Goal: Task Accomplishment & Management: Complete application form

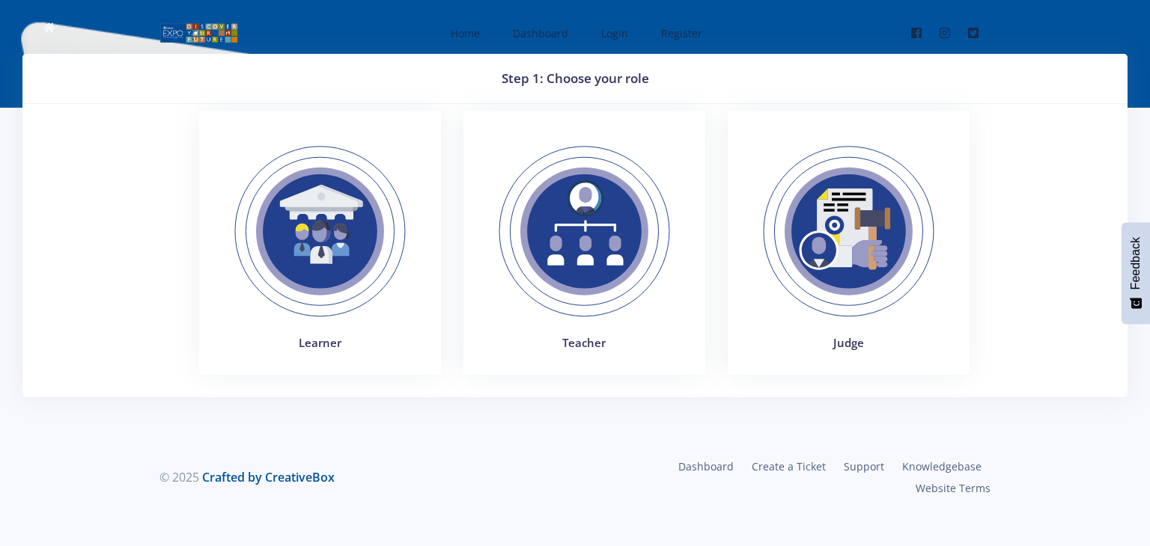
click at [574, 269] on img at bounding box center [584, 232] width 206 height 206
click at [308, 275] on img at bounding box center [320, 232] width 206 height 206
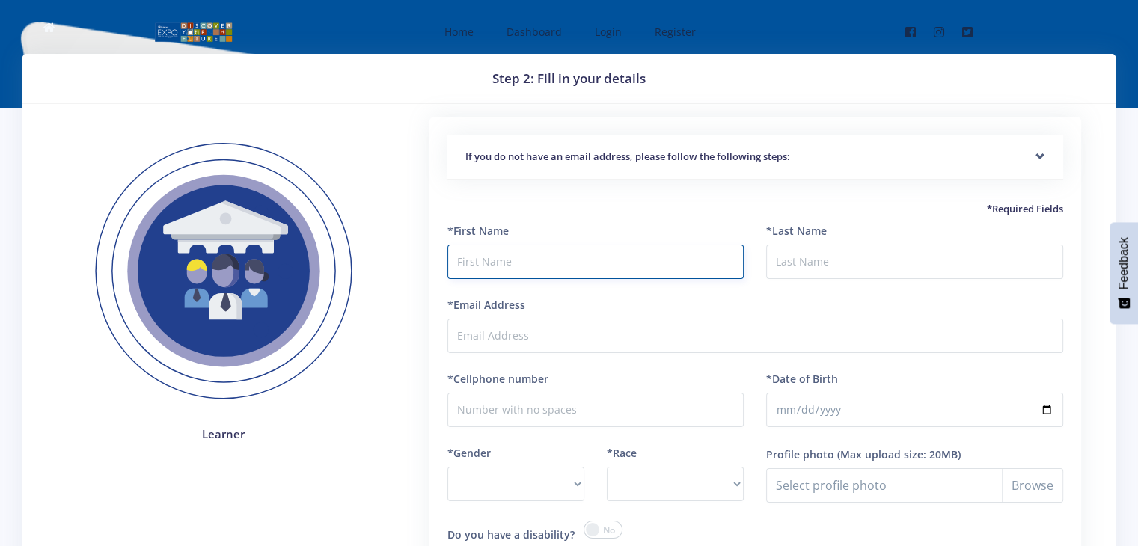
click at [503, 262] on input "text" at bounding box center [596, 262] width 297 height 34
type input "Shienhlo"
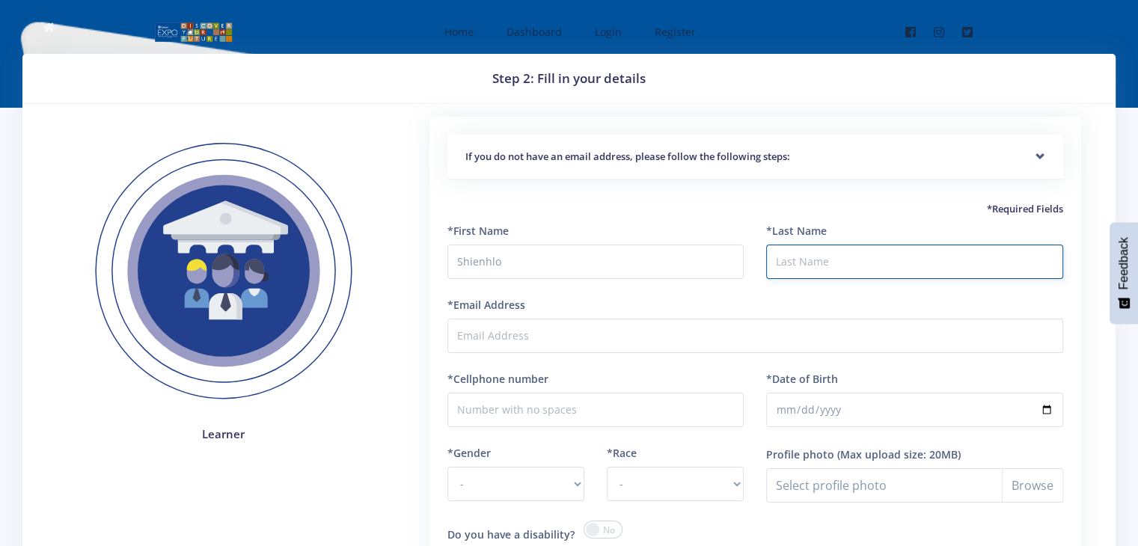
click at [783, 264] on input "*Last Name" at bounding box center [914, 262] width 297 height 34
type input "Chauke"
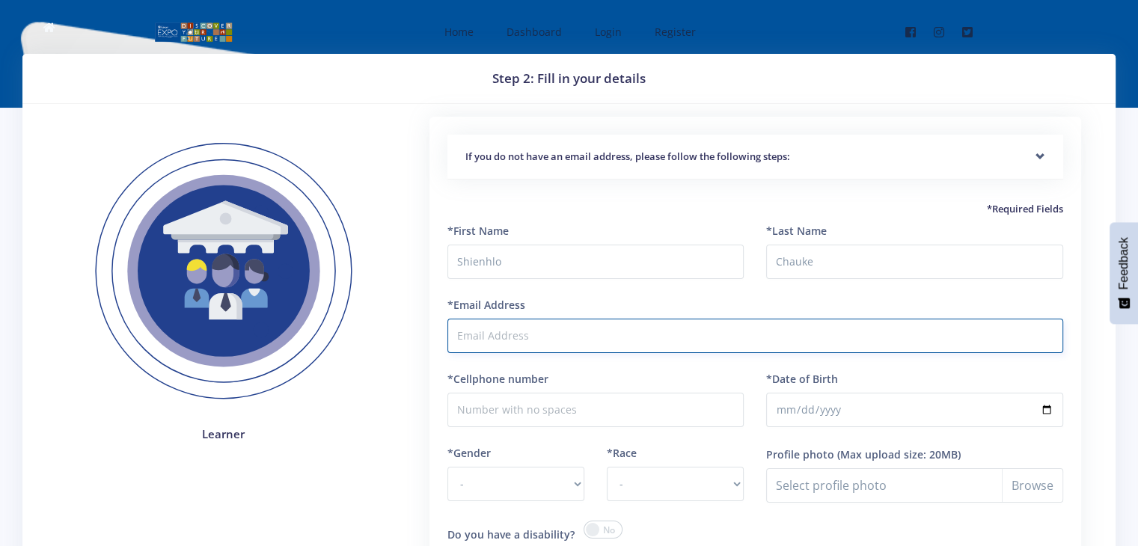
click at [731, 347] on input "*Email Address" at bounding box center [756, 336] width 616 height 34
type input "cawuke12@gmail.com"
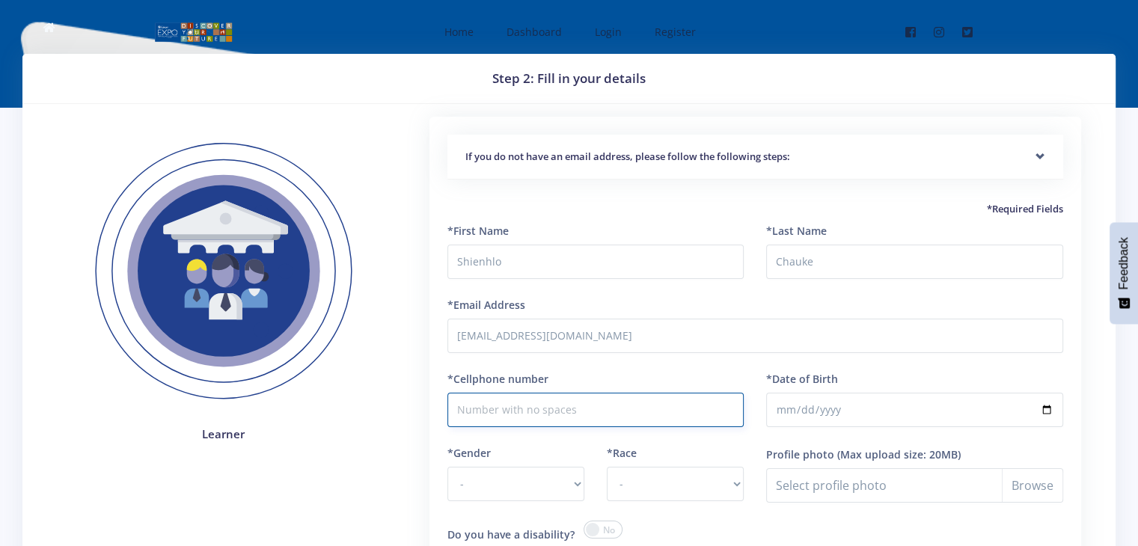
click at [589, 414] on input "*Cellphone number" at bounding box center [596, 410] width 297 height 34
click at [480, 409] on input "083490169" at bounding box center [596, 410] width 297 height 34
type input "0834490169"
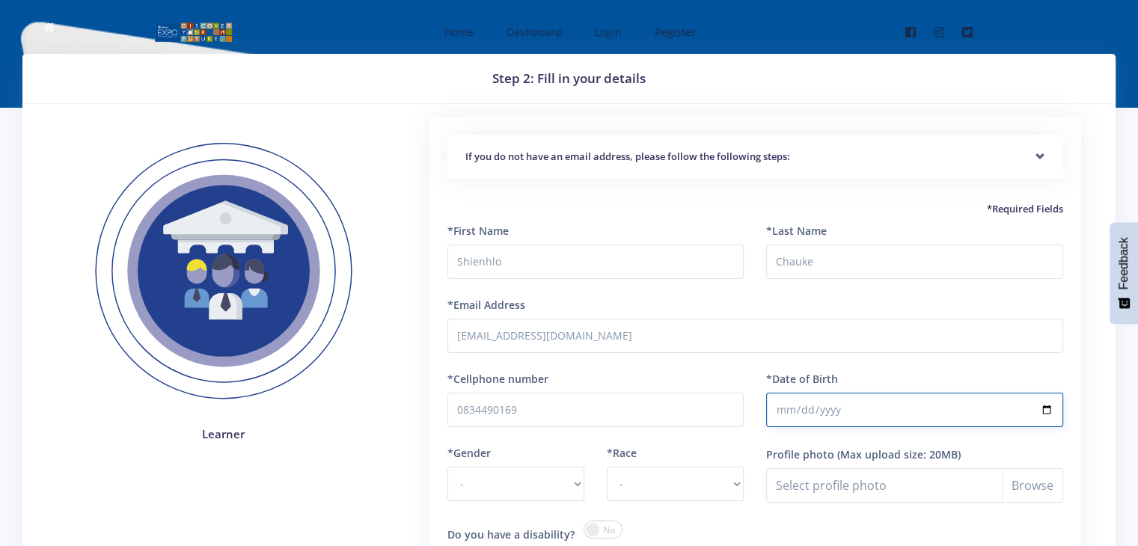
click at [832, 401] on input "*Date of Birth" at bounding box center [914, 410] width 297 height 34
click at [785, 410] on input "*Date of Birth" at bounding box center [914, 410] width 297 height 34
type input "2008-07-25"
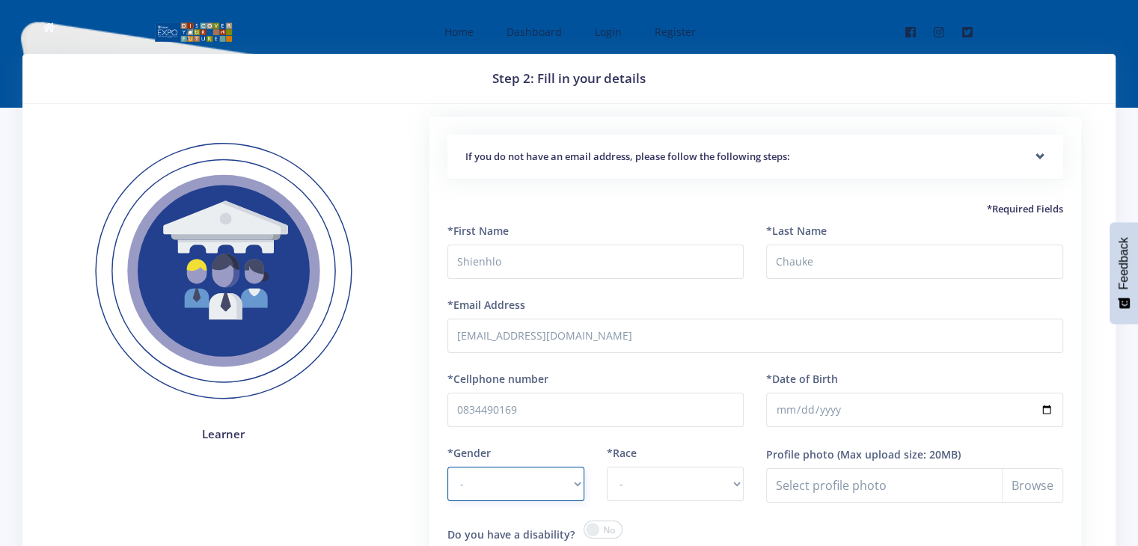
click at [569, 475] on select "- Male Female" at bounding box center [516, 484] width 137 height 34
select select "M"
click at [448, 467] on select "- Male Female" at bounding box center [516, 484] width 137 height 34
click at [719, 484] on select "- African Asian Coloured Indian White Other" at bounding box center [675, 484] width 137 height 34
select select "African"
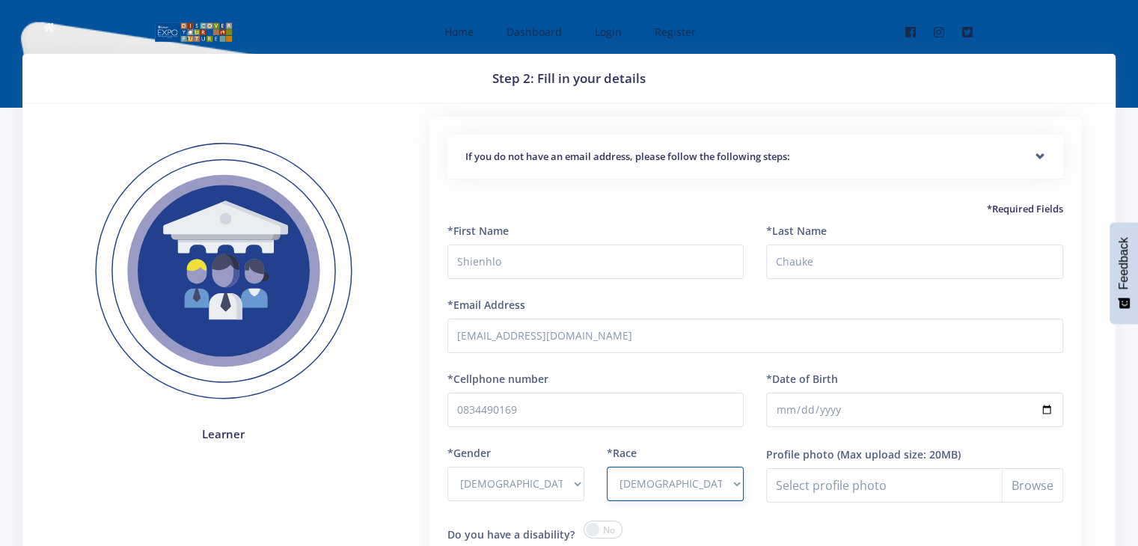
click at [607, 467] on select "- African Asian Coloured Indian White Other" at bounding box center [675, 484] width 137 height 34
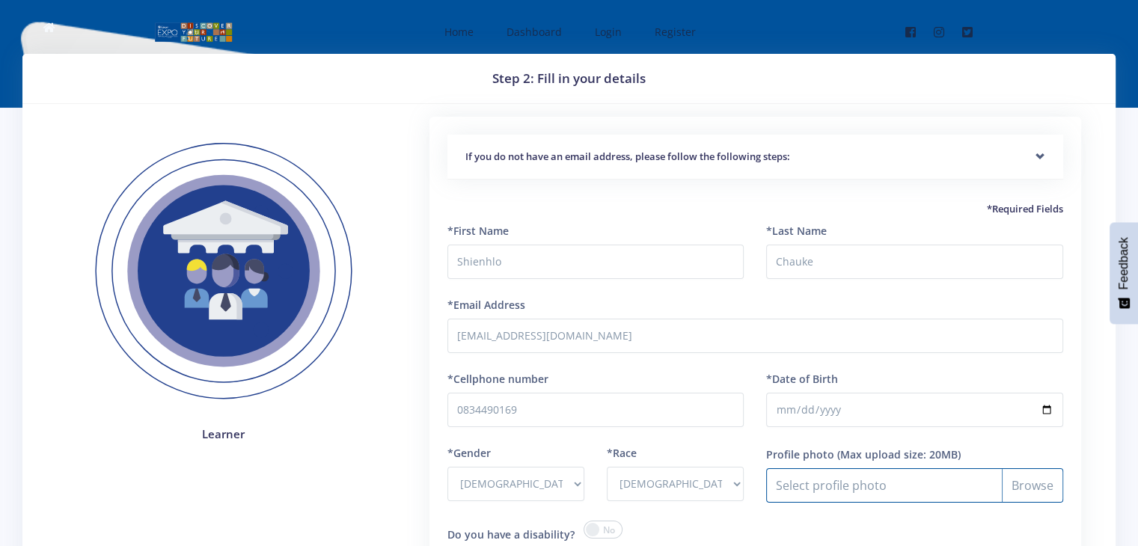
click at [856, 476] on input "Profile photo" at bounding box center [914, 486] width 297 height 34
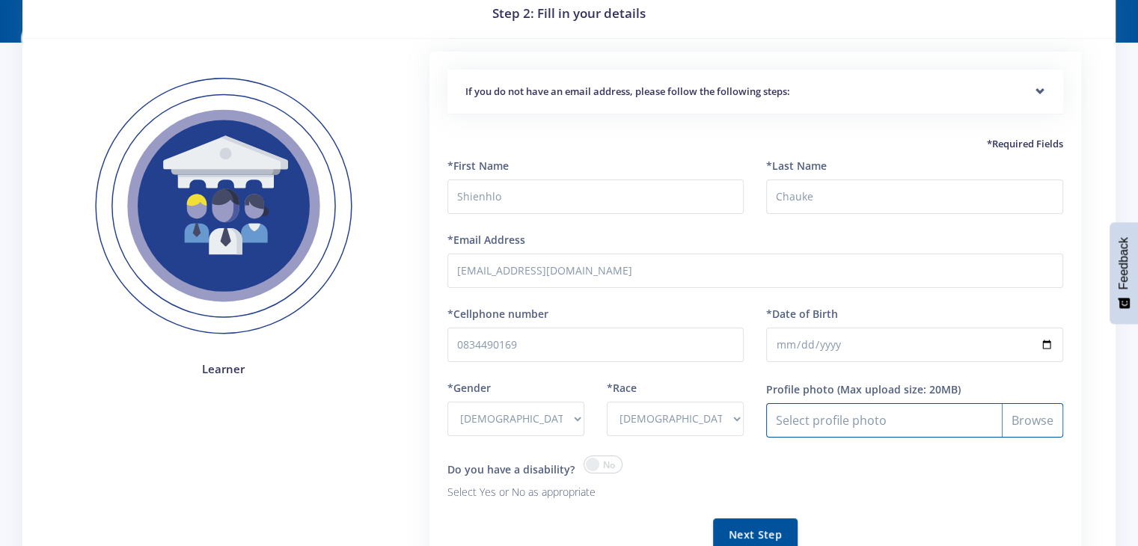
scroll to position [66, 0]
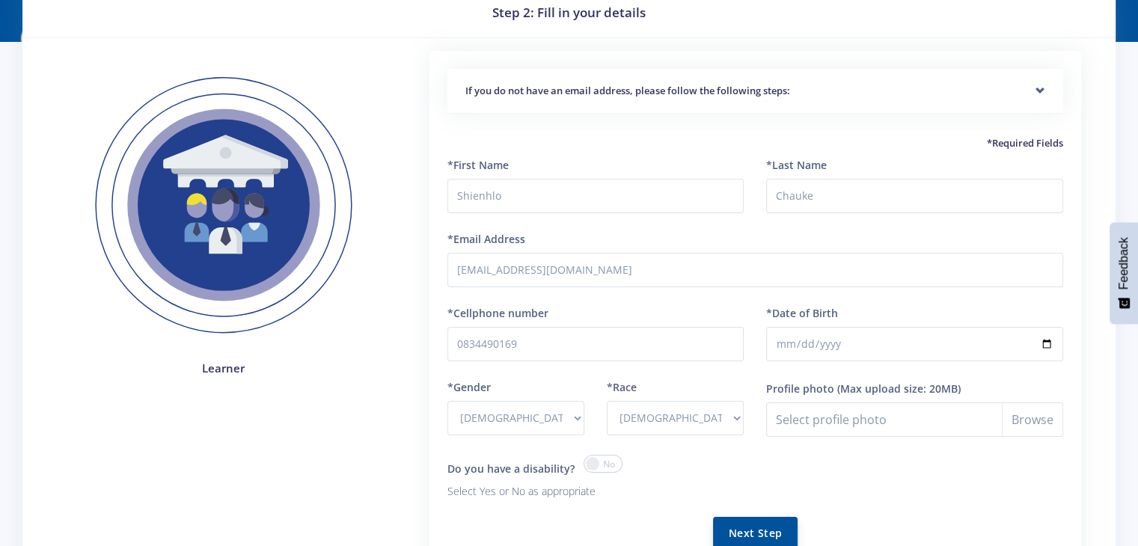
click at [754, 529] on button "Next Step" at bounding box center [755, 533] width 85 height 32
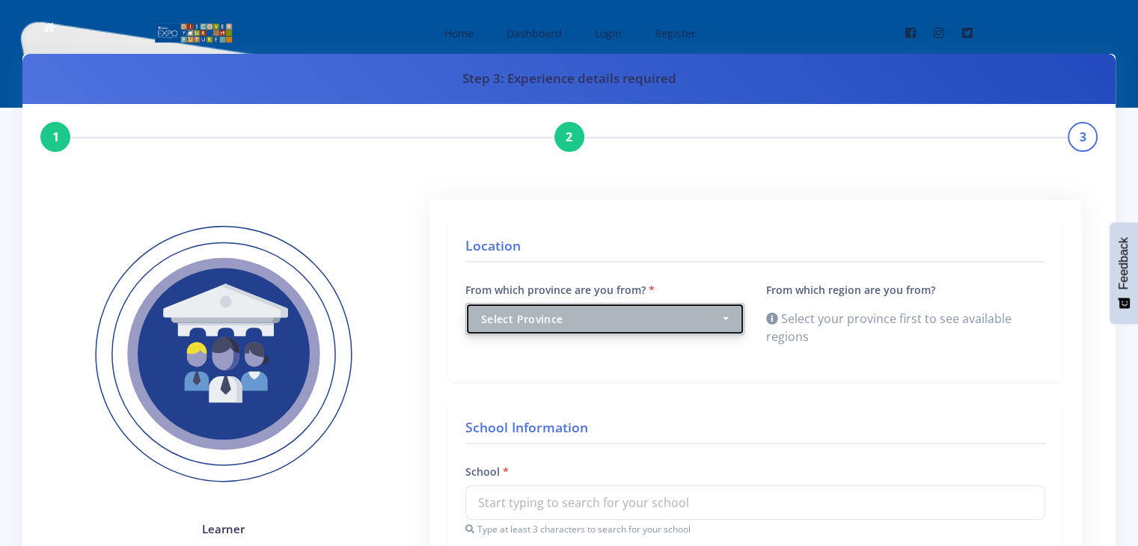
click at [724, 317] on button "Select Province" at bounding box center [605, 319] width 279 height 32
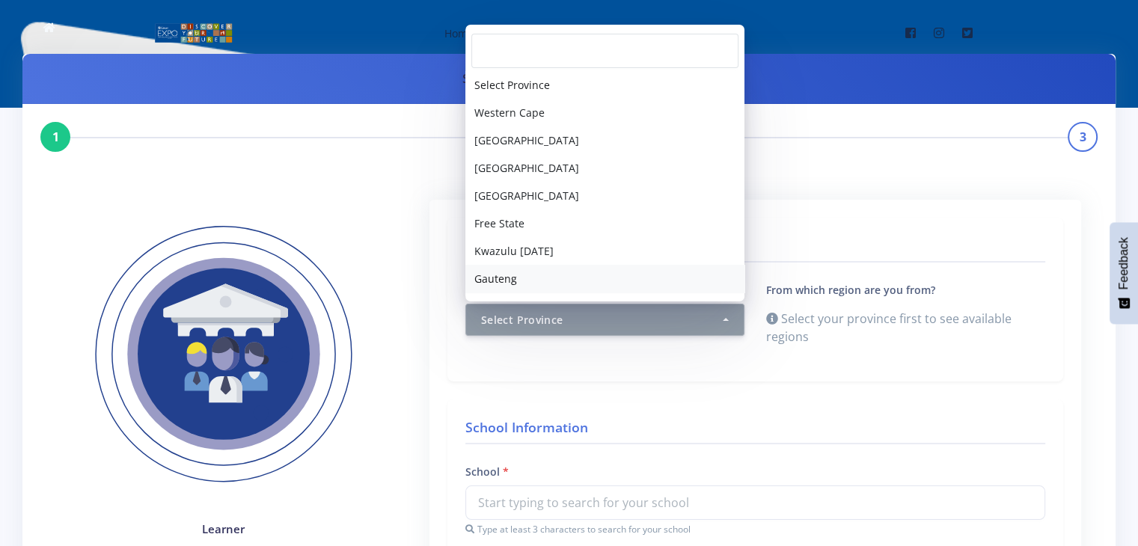
click at [620, 273] on link "Gauteng" at bounding box center [605, 279] width 279 height 28
select select "7"
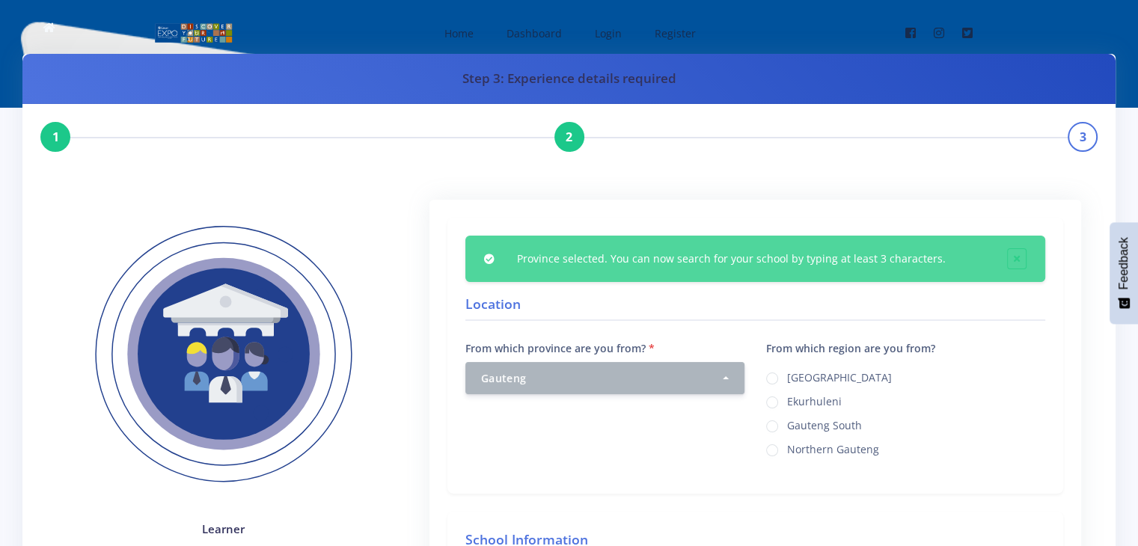
click at [799, 399] on label "Ekurhuleni" at bounding box center [814, 400] width 55 height 12
click at [797, 399] on input "Ekurhuleni" at bounding box center [792, 397] width 10 height 10
radio input "true"
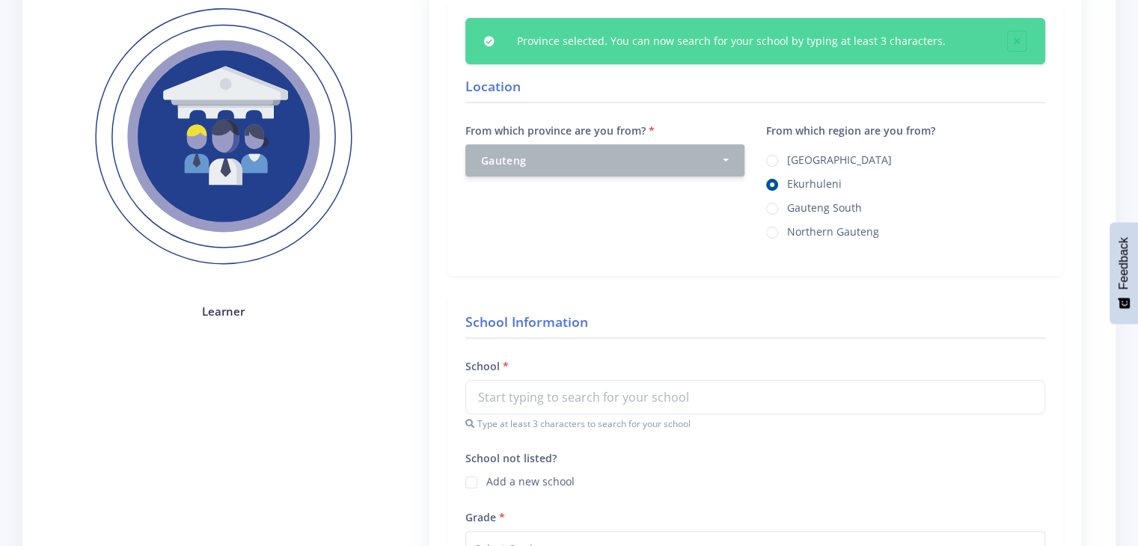
scroll to position [243, 0]
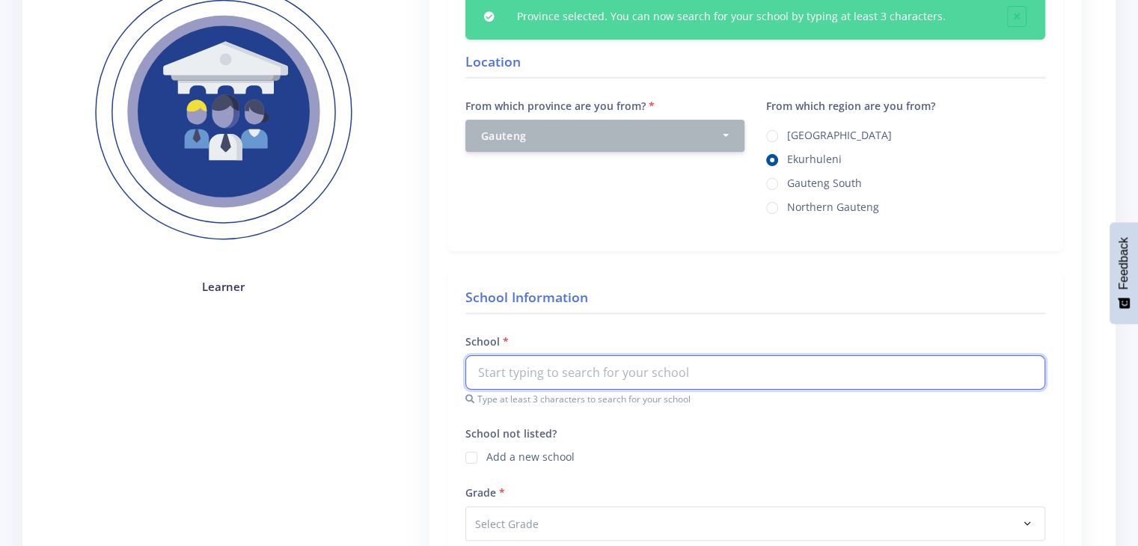
click at [695, 374] on input "text" at bounding box center [756, 373] width 580 height 34
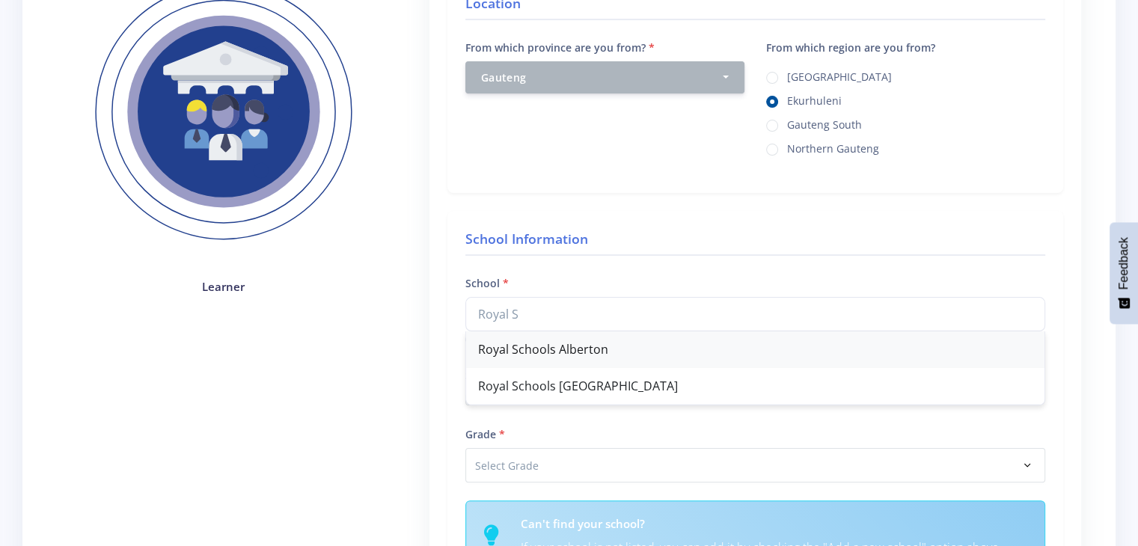
click at [678, 353] on div "Royal Schools Alberton" at bounding box center [755, 350] width 579 height 37
type input "Royal Schools Alberton"
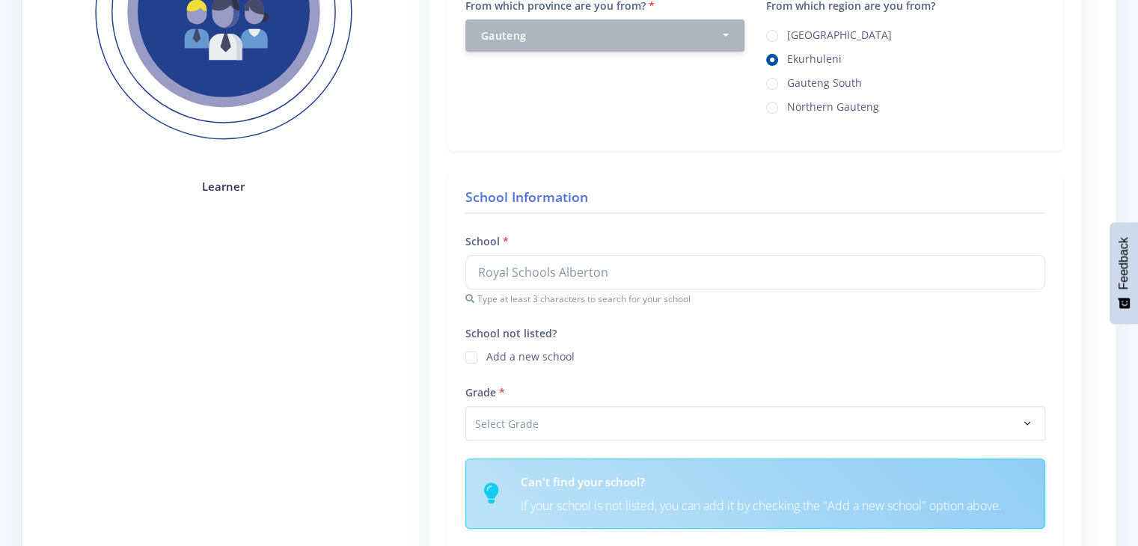
scroll to position [344, 0]
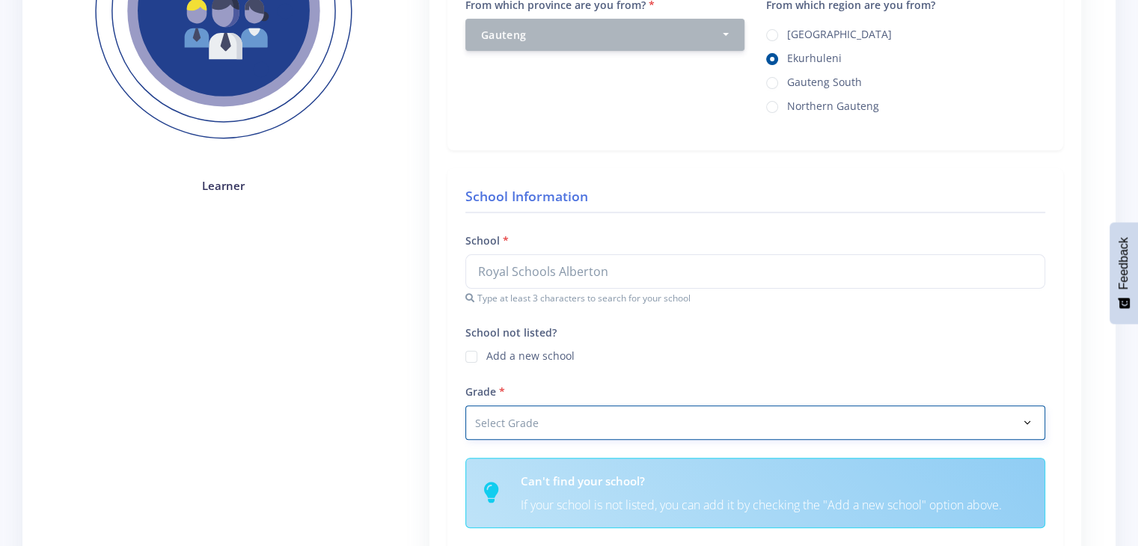
click at [608, 426] on select "Select Grade Grade 4 Grade 5 Grade 6 Grade 7" at bounding box center [756, 423] width 580 height 34
select select "Grade 11"
click at [466, 406] on select "Select Grade Grade 4 Grade 5 Grade 6 Grade 7" at bounding box center [756, 423] width 580 height 34
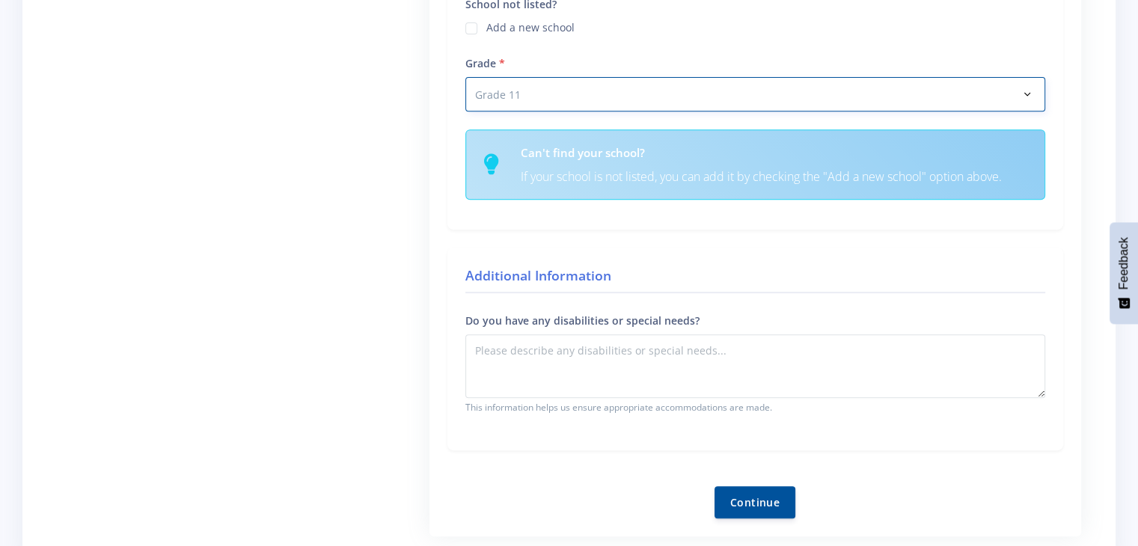
scroll to position [615, 0]
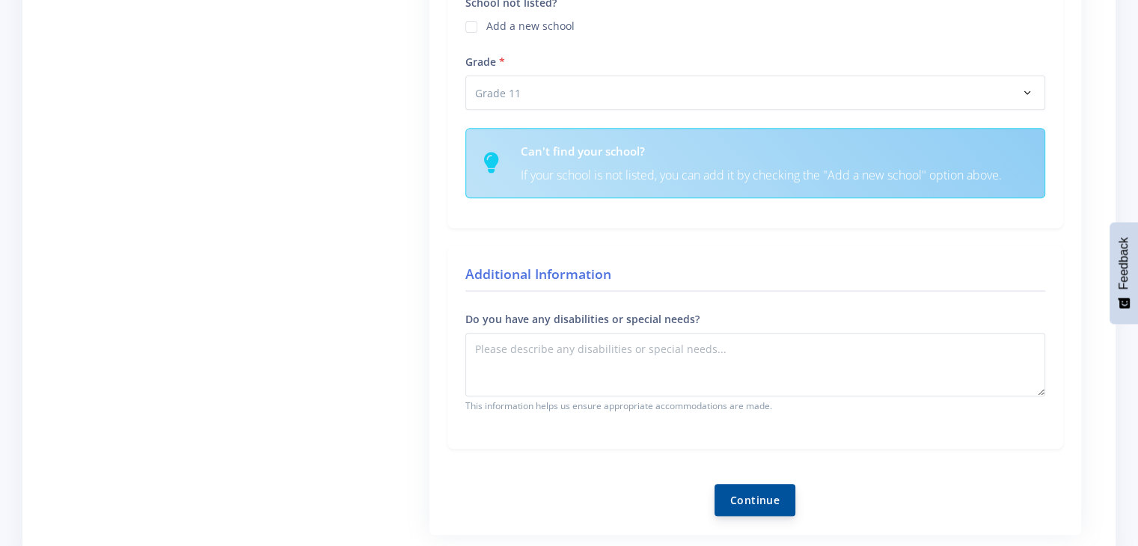
click at [739, 495] on button "Continue" at bounding box center [755, 500] width 81 height 32
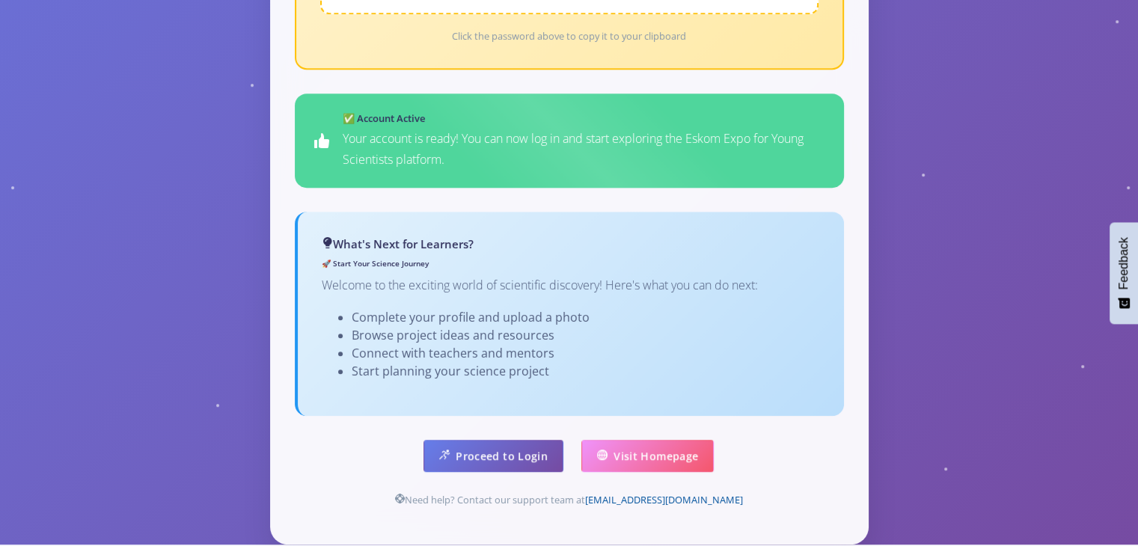
scroll to position [855, 0]
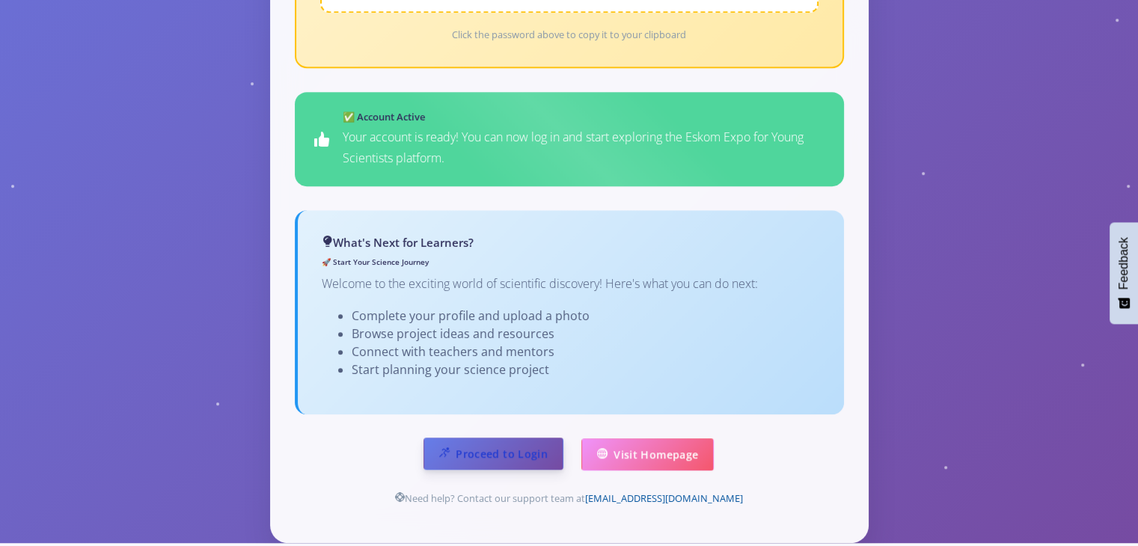
click at [494, 438] on link "Proceed to Login" at bounding box center [494, 454] width 140 height 32
drag, startPoint x: 419, startPoint y: 158, endPoint x: 551, endPoint y: 174, distance: 132.7
click at [551, 174] on div "Welcome, [PERSON_NAME]! Email Address [EMAIL_ADDRESS][DOMAIN_NAME] Account Stat…" at bounding box center [569, 27] width 597 height 1032
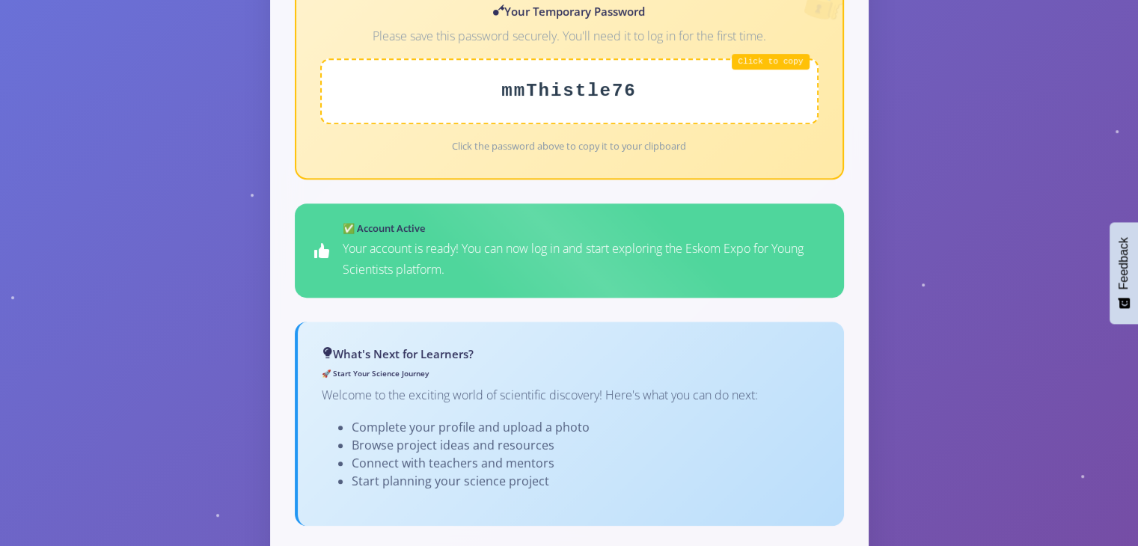
scroll to position [699, 0]
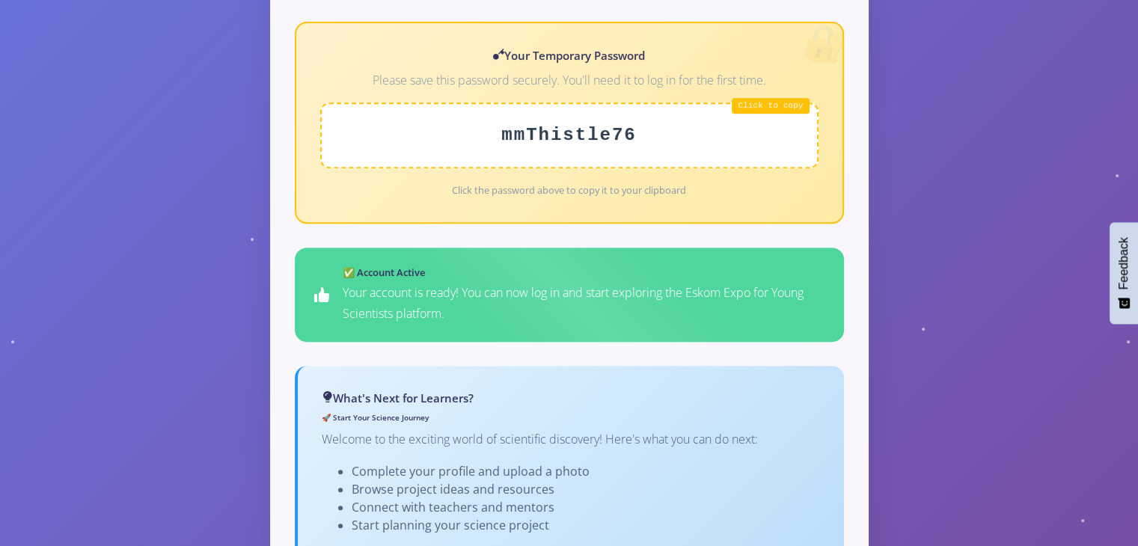
click at [780, 103] on div "mmThistle76" at bounding box center [569, 136] width 498 height 66
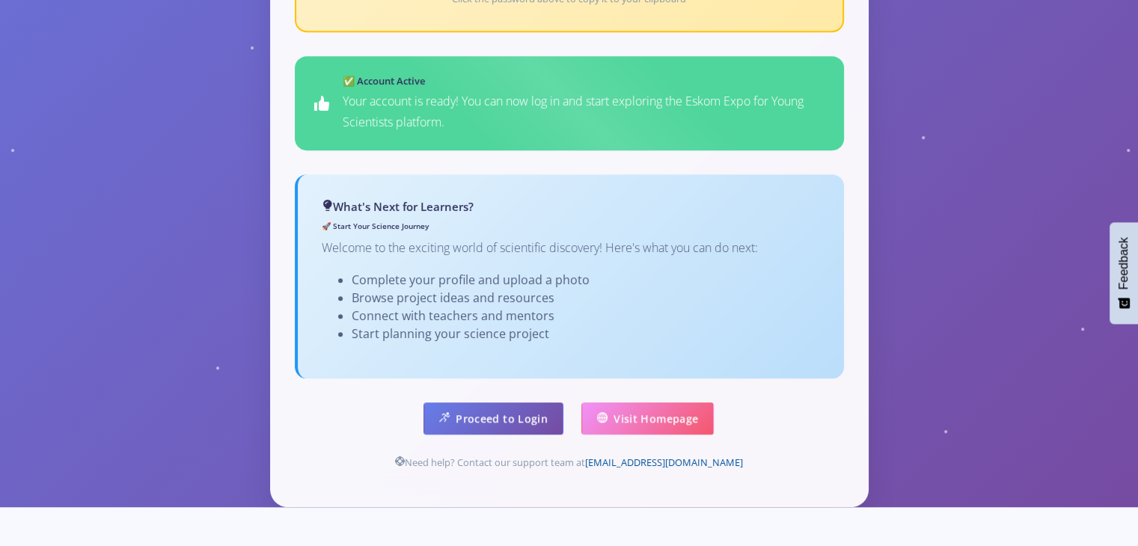
scroll to position [924, 0]
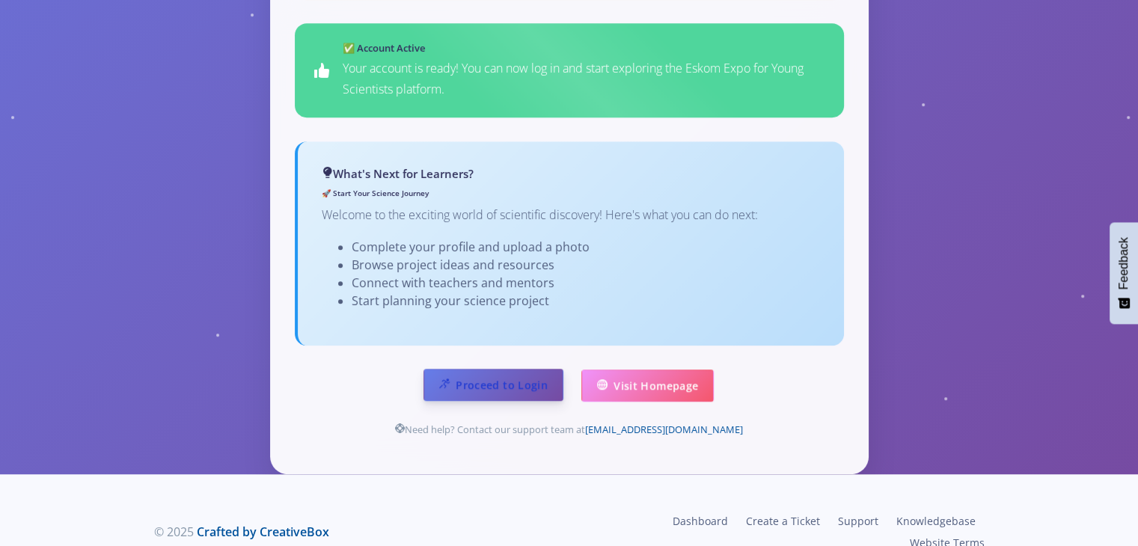
click at [534, 369] on link "Proceed to Login" at bounding box center [494, 385] width 140 height 32
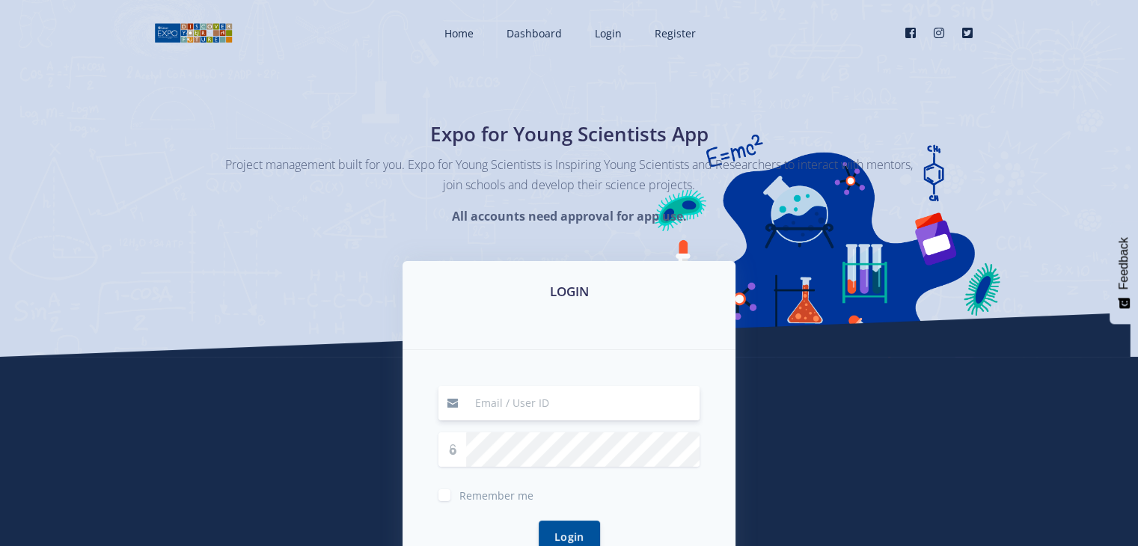
click at [553, 399] on input at bounding box center [583, 403] width 234 height 34
type input "[EMAIL_ADDRESS][DOMAIN_NAME]"
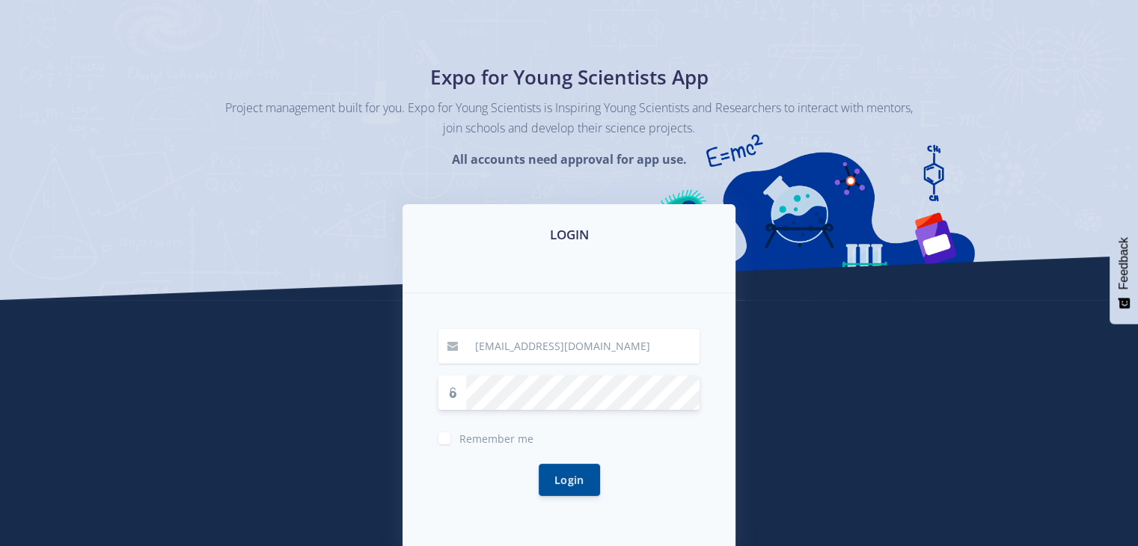
scroll to position [88, 0]
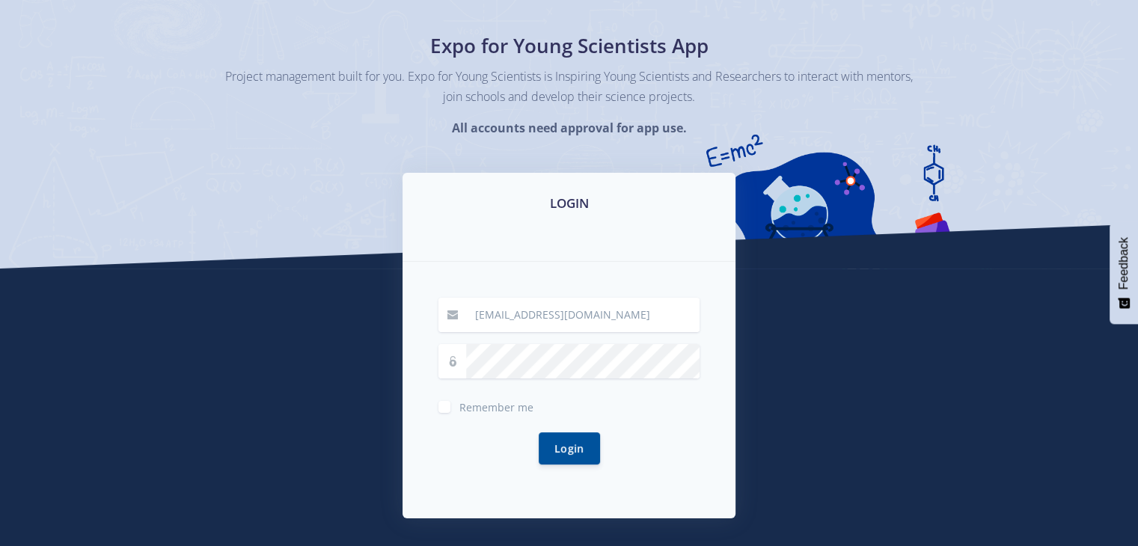
click at [460, 406] on label "Remember me" at bounding box center [497, 404] width 74 height 12
click at [460, 406] on input "Remember me" at bounding box center [465, 402] width 10 height 10
checkbox input "true"
click at [570, 441] on button "Login" at bounding box center [569, 448] width 61 height 32
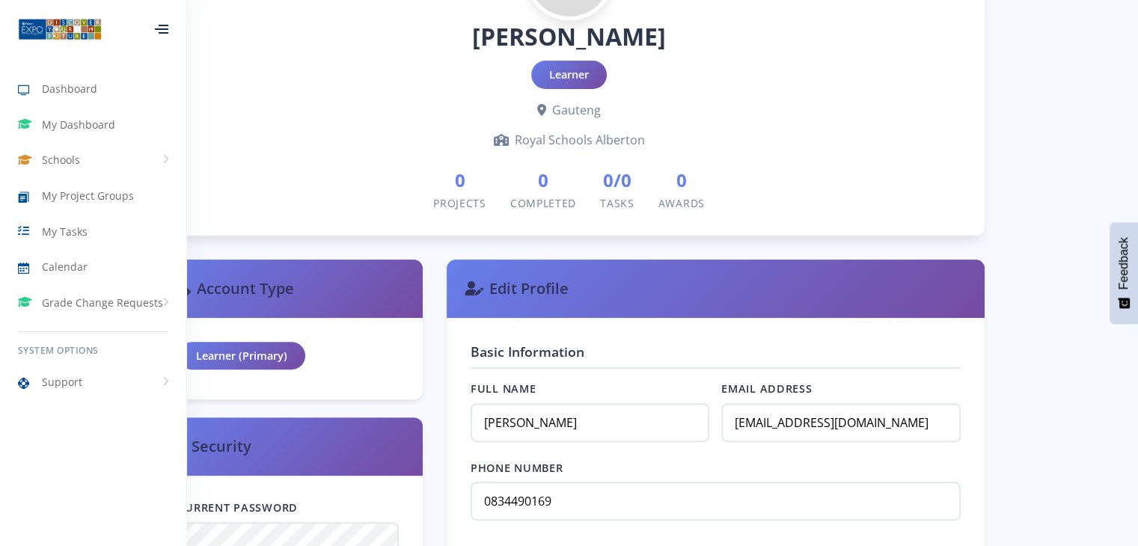
scroll to position [397, 0]
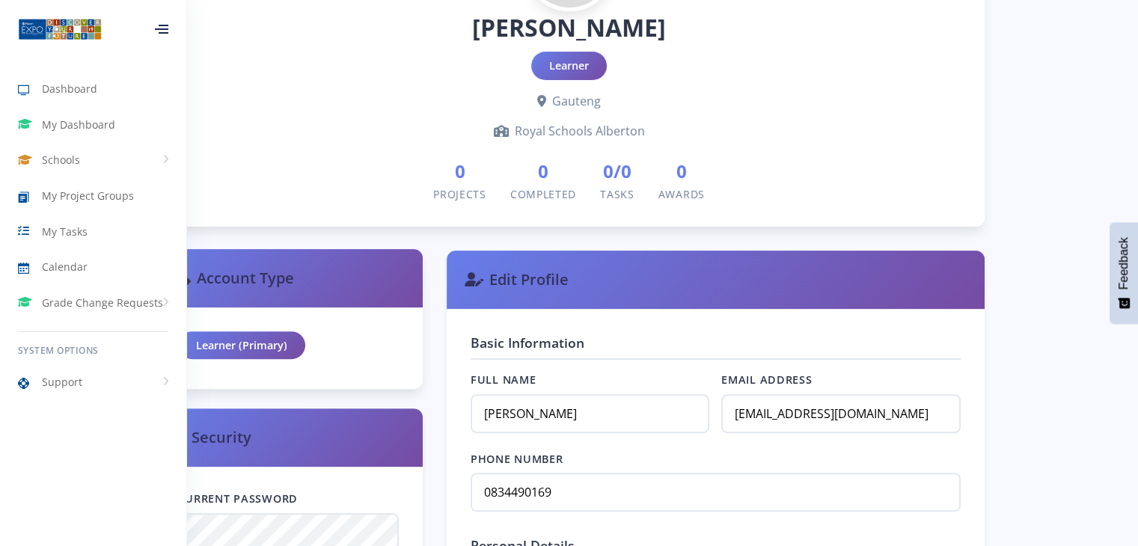
click at [383, 326] on div "Learner (Primary)" at bounding box center [288, 349] width 269 height 82
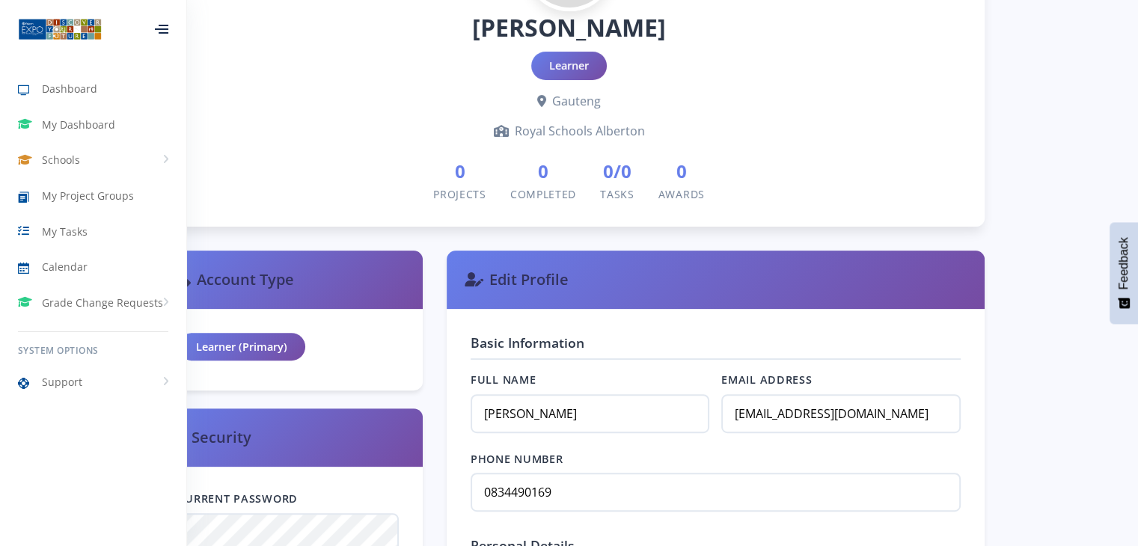
click at [164, 26] on div at bounding box center [161, 29] width 13 height 9
click at [79, 95] on span "Dashboard" at bounding box center [69, 89] width 55 height 16
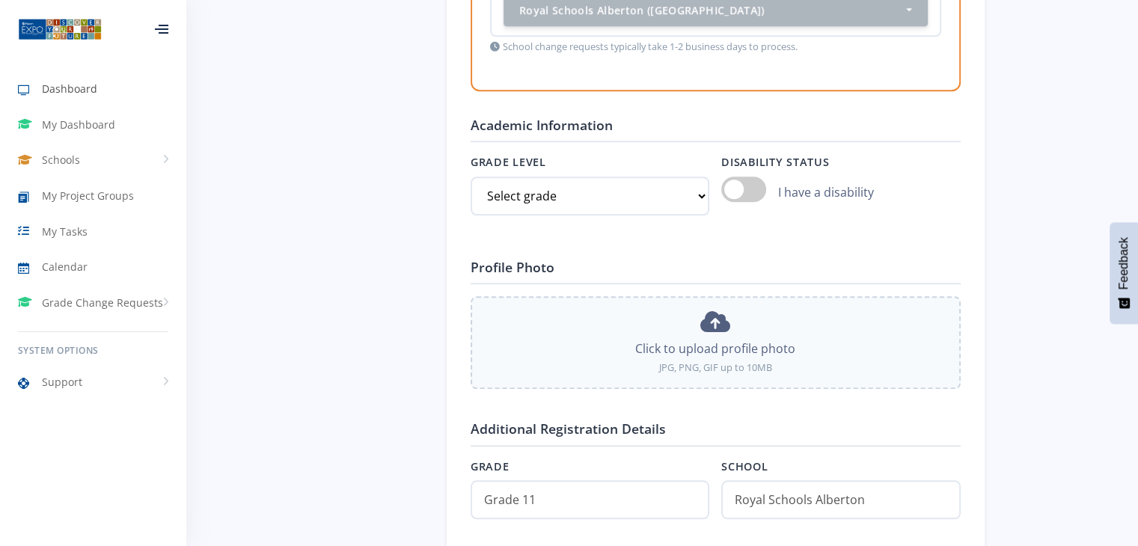
scroll to position [1382, 0]
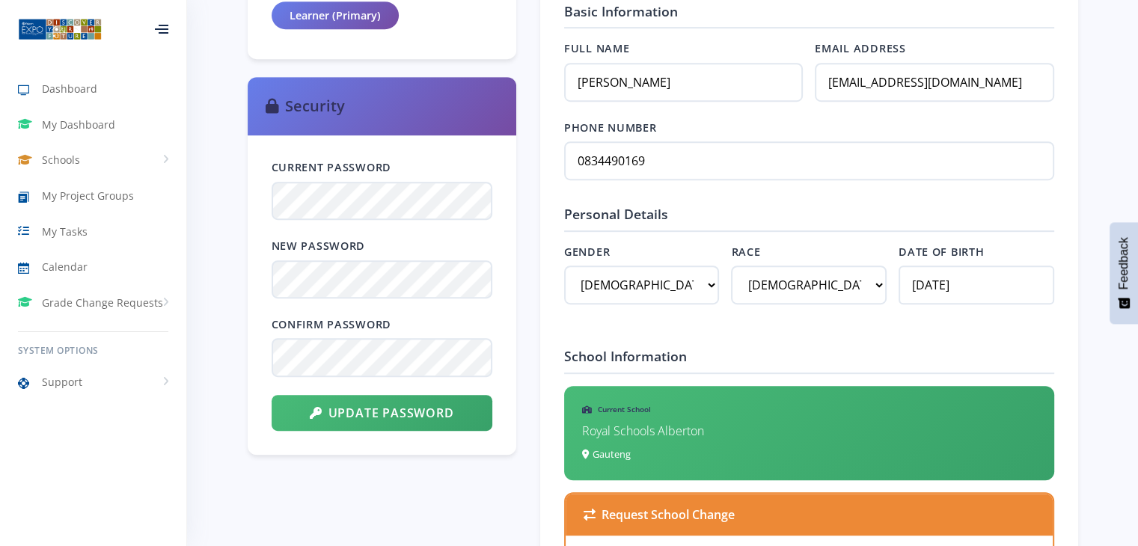
scroll to position [730, 0]
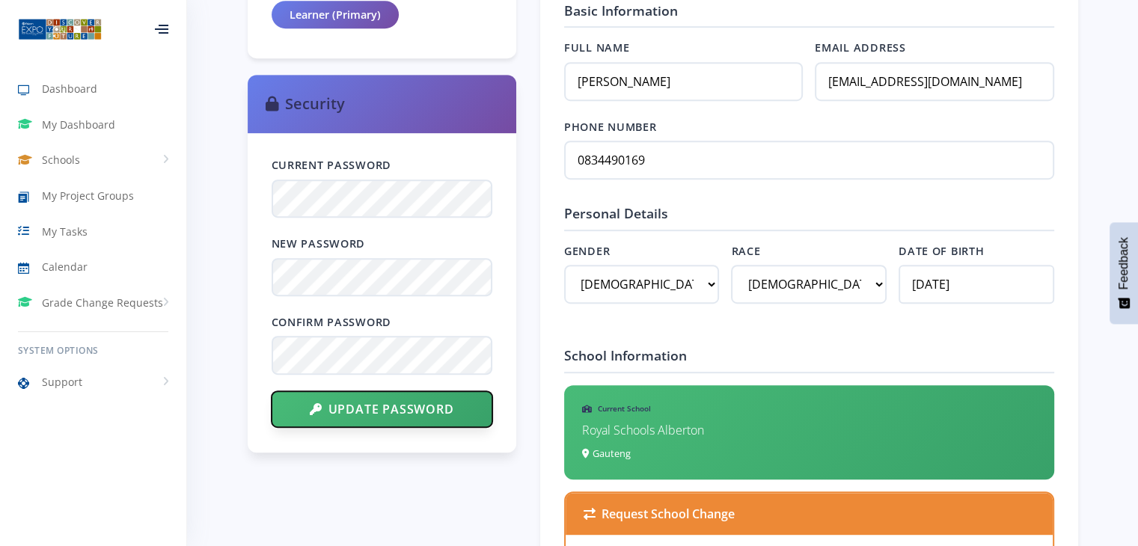
click at [356, 412] on button "Update Password" at bounding box center [382, 409] width 221 height 36
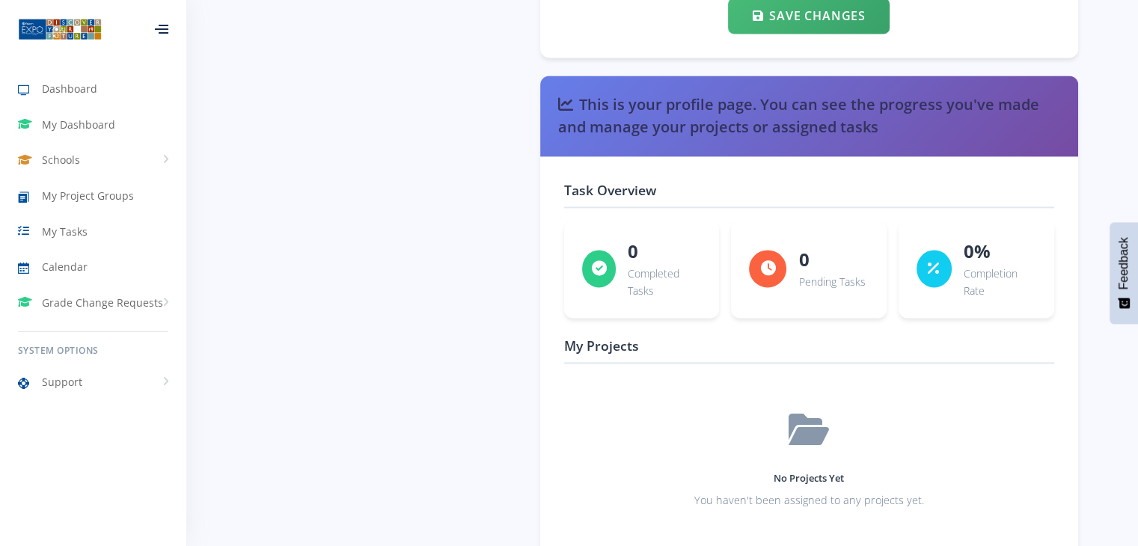
scroll to position [2171, 0]
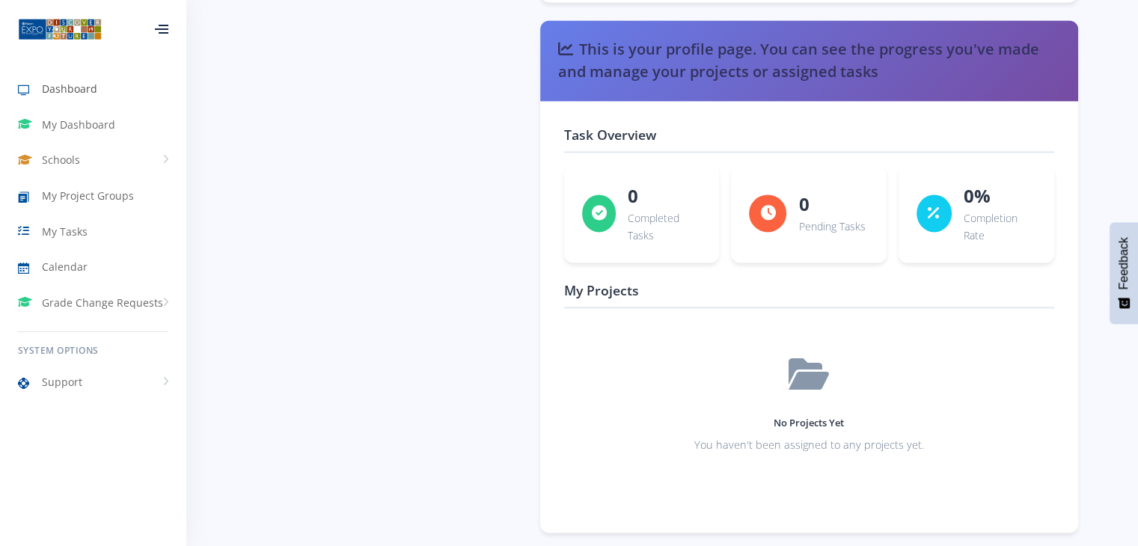
click at [86, 97] on link "Dashboard" at bounding box center [93, 89] width 186 height 34
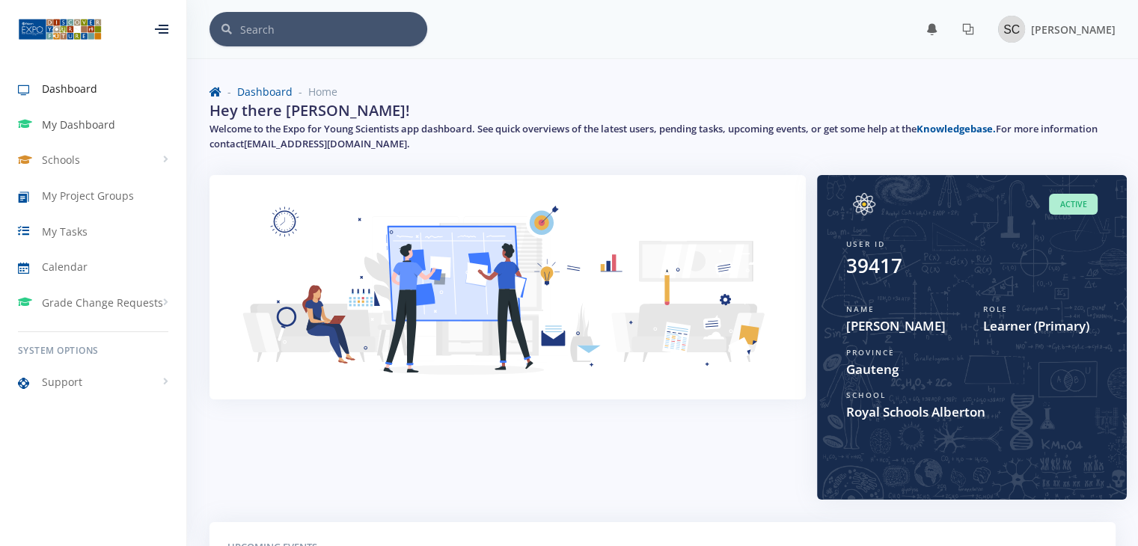
scroll to position [11, 11]
click at [83, 131] on span "My Dashboard" at bounding box center [78, 125] width 73 height 16
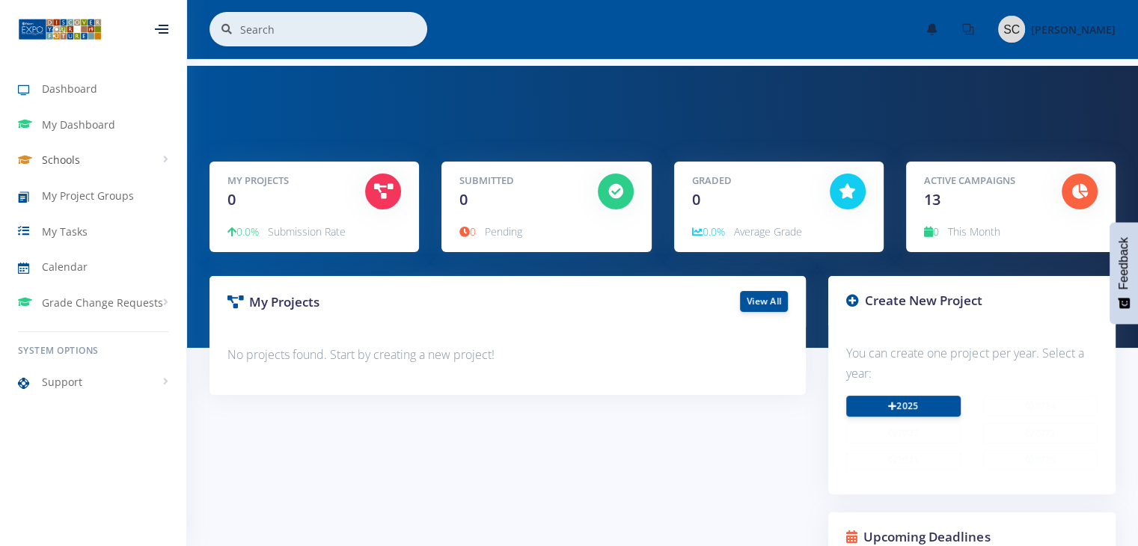
scroll to position [11, 11]
click at [78, 162] on span "Schools" at bounding box center [61, 160] width 38 height 16
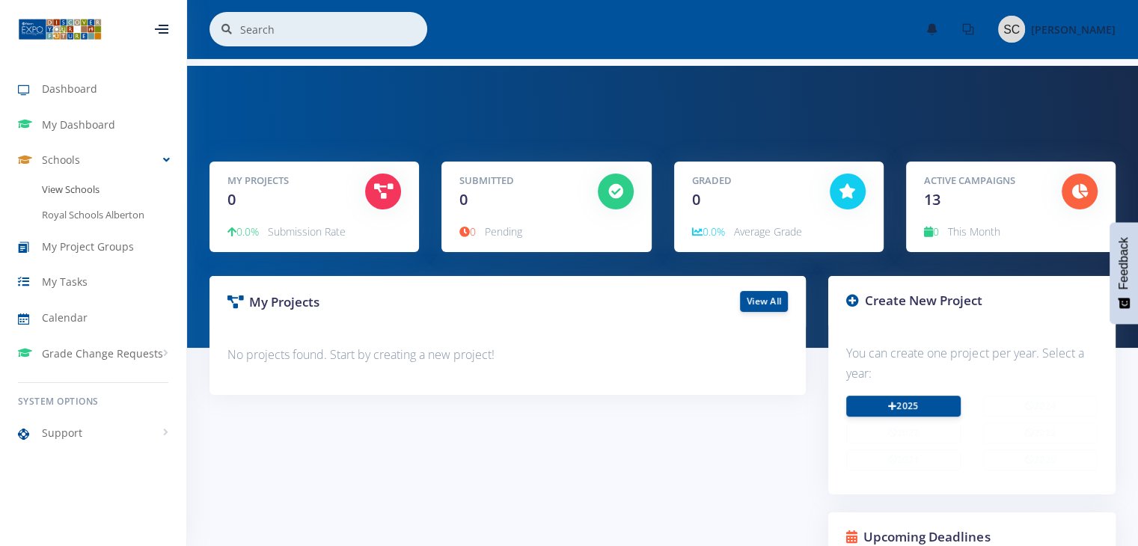
click at [80, 183] on link "View Schools" at bounding box center [93, 189] width 186 height 25
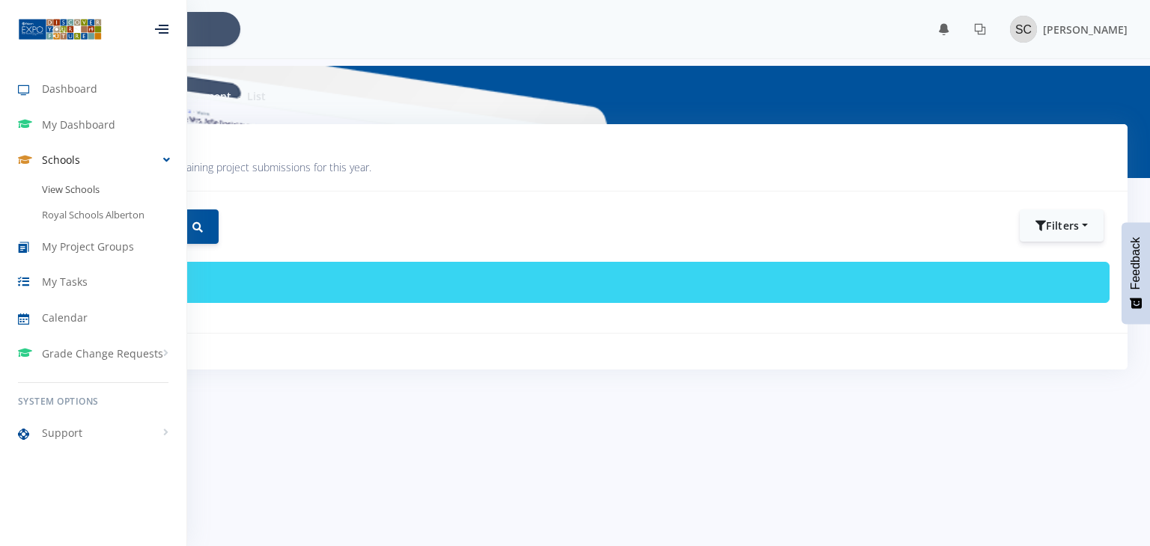
scroll to position [11, 11]
click at [67, 219] on link "Royal Schools Alberton" at bounding box center [93, 215] width 186 height 25
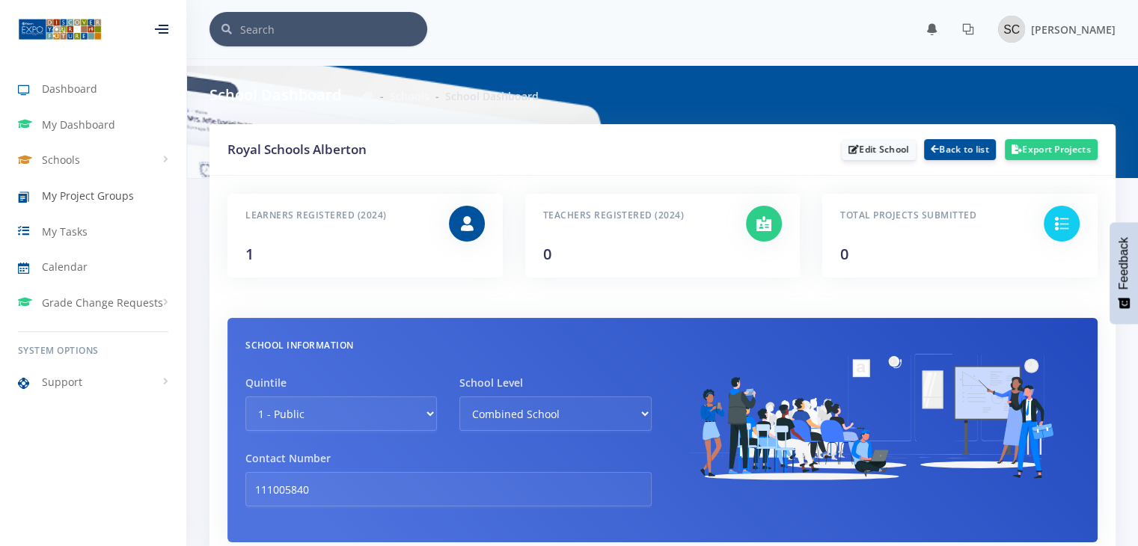
click at [110, 201] on span "My Project Groups" at bounding box center [88, 196] width 92 height 16
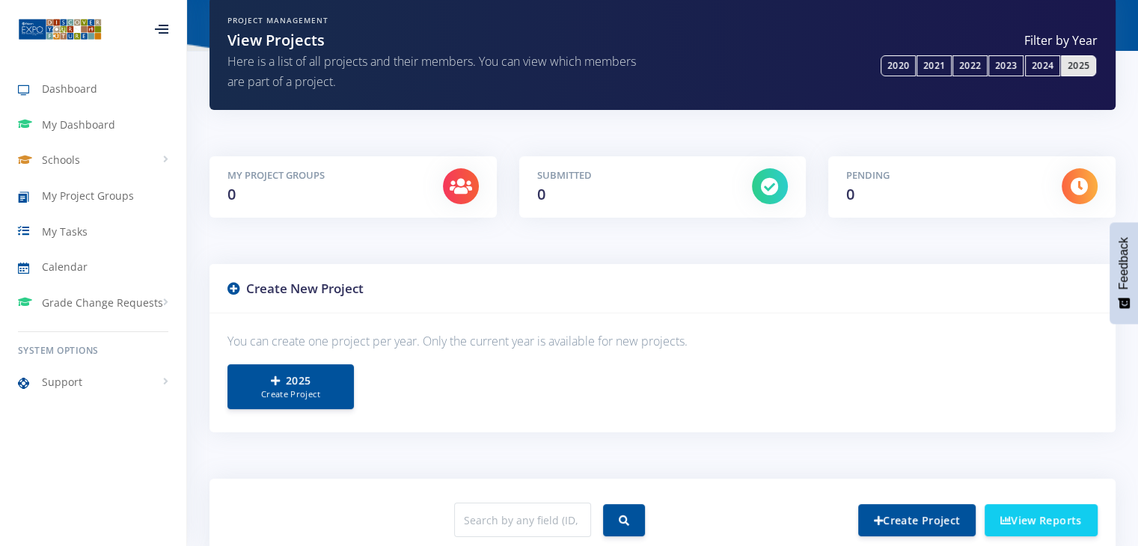
scroll to position [129, 0]
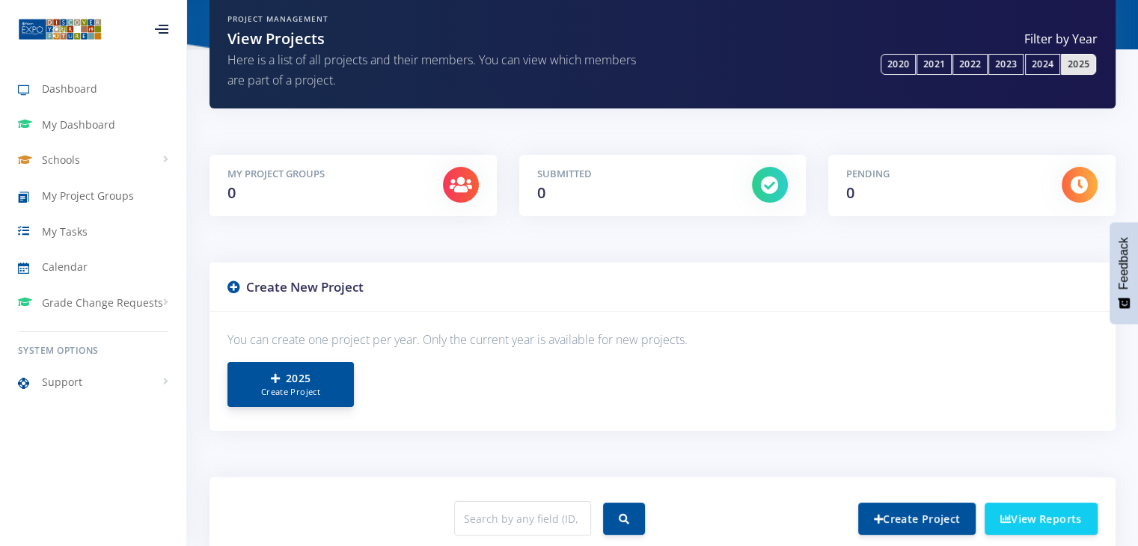
click at [302, 379] on link "2025 Create Project" at bounding box center [291, 384] width 126 height 45
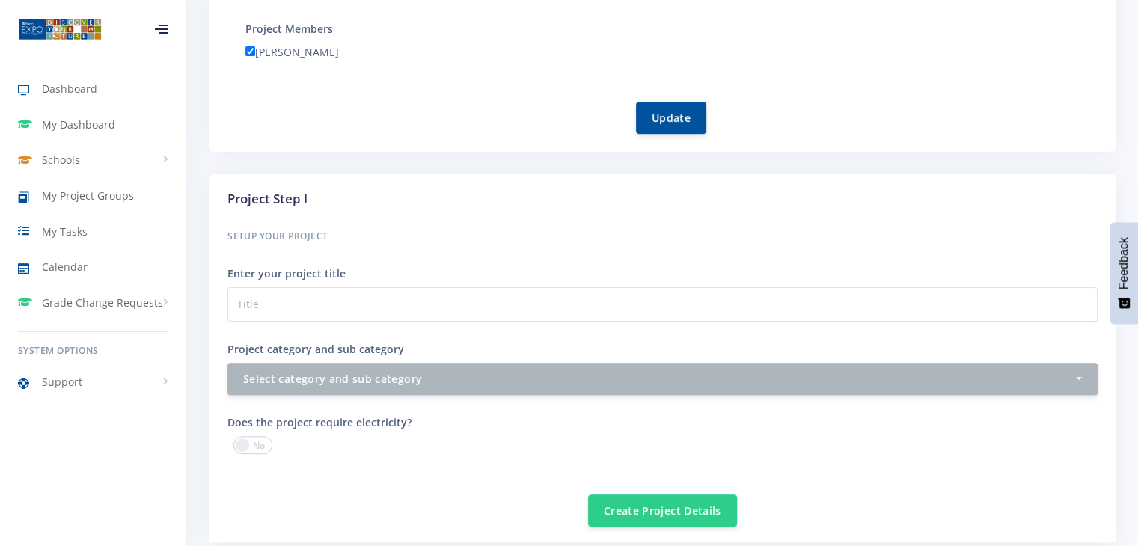
scroll to position [361, 0]
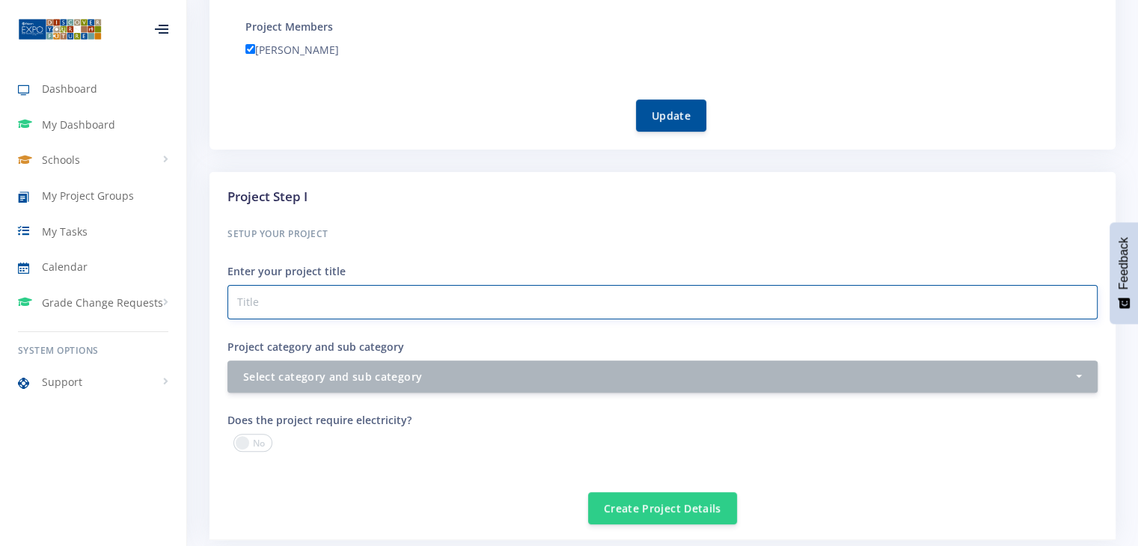
click at [438, 303] on input "Project category and sub category" at bounding box center [663, 302] width 870 height 34
type input "Water Level Monitor"
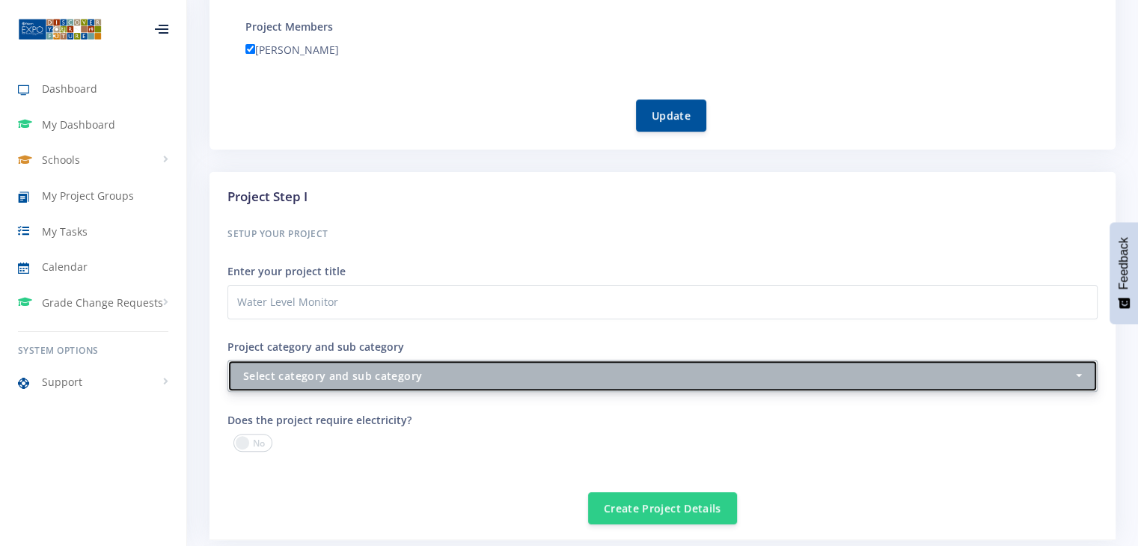
click at [359, 362] on button "Select category and sub category" at bounding box center [663, 376] width 870 height 32
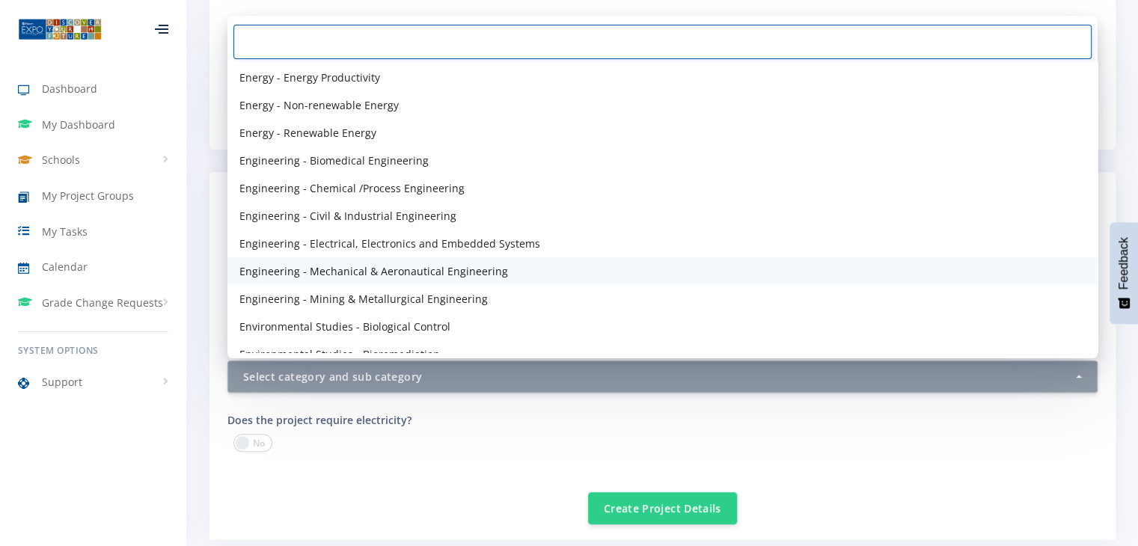
scroll to position [1056, 0]
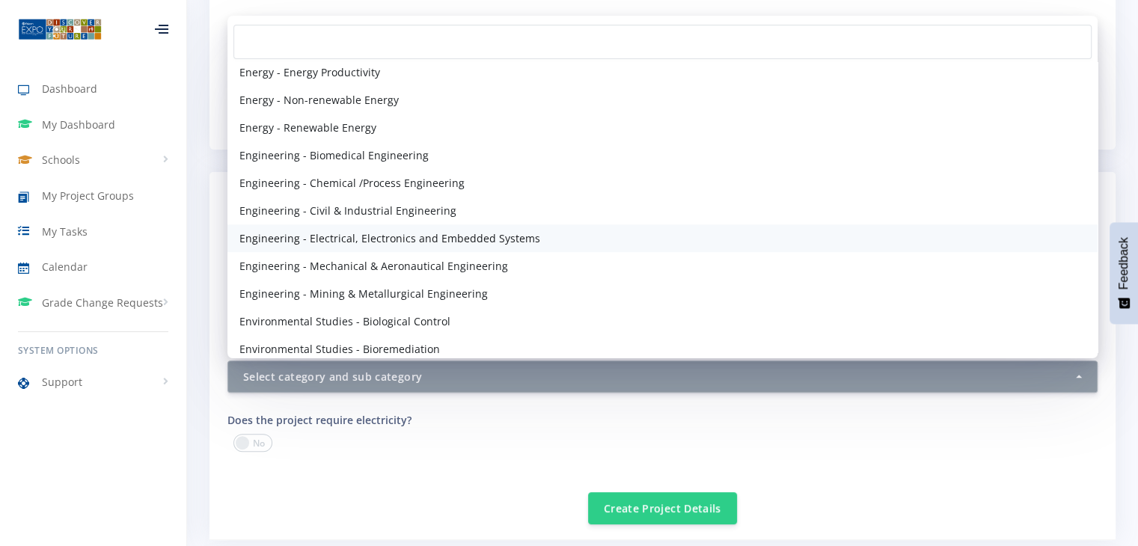
click at [368, 239] on span "Engineering - Electrical, Electronics and Embedded Systems" at bounding box center [390, 239] width 301 height 16
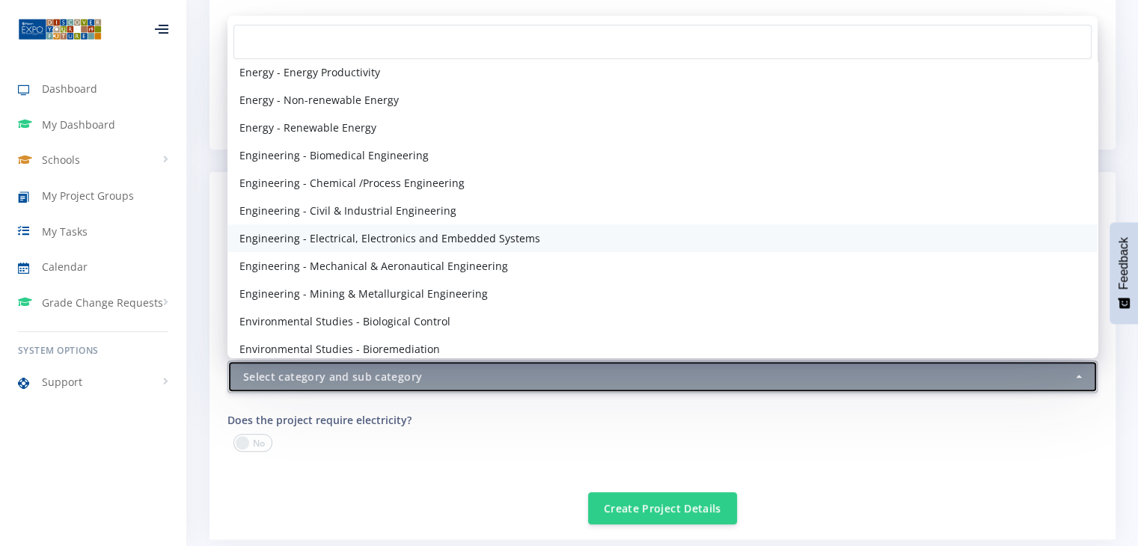
select select "44"
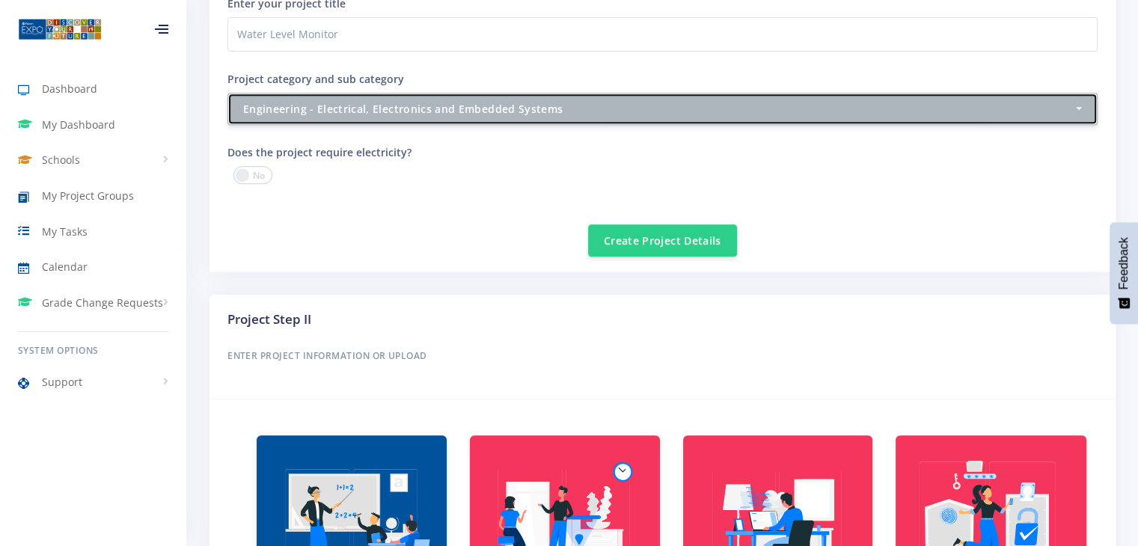
scroll to position [635, 0]
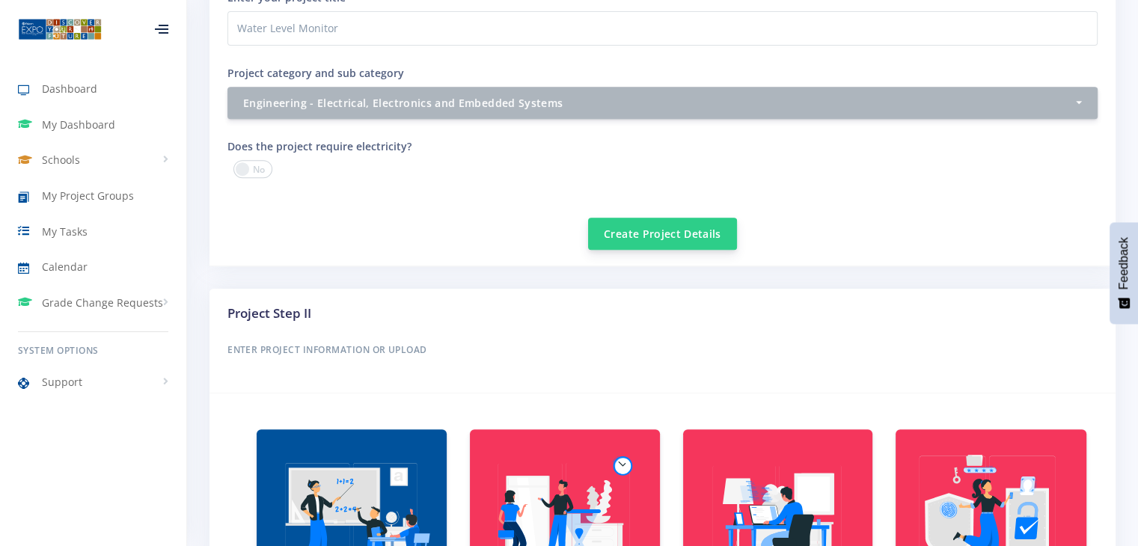
click at [656, 218] on button "Create Project Details" at bounding box center [662, 234] width 149 height 32
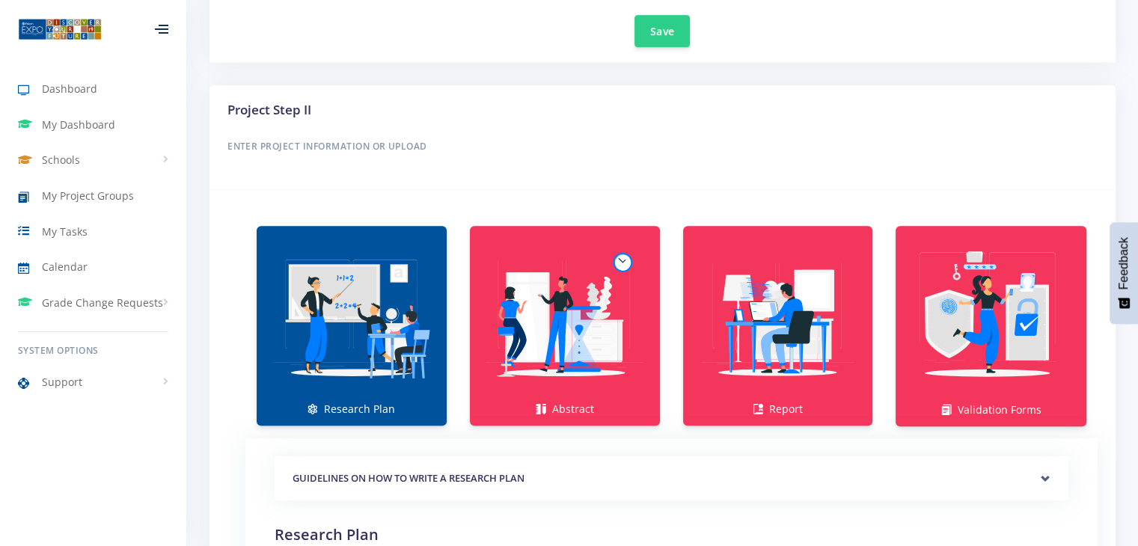
scroll to position [874, 0]
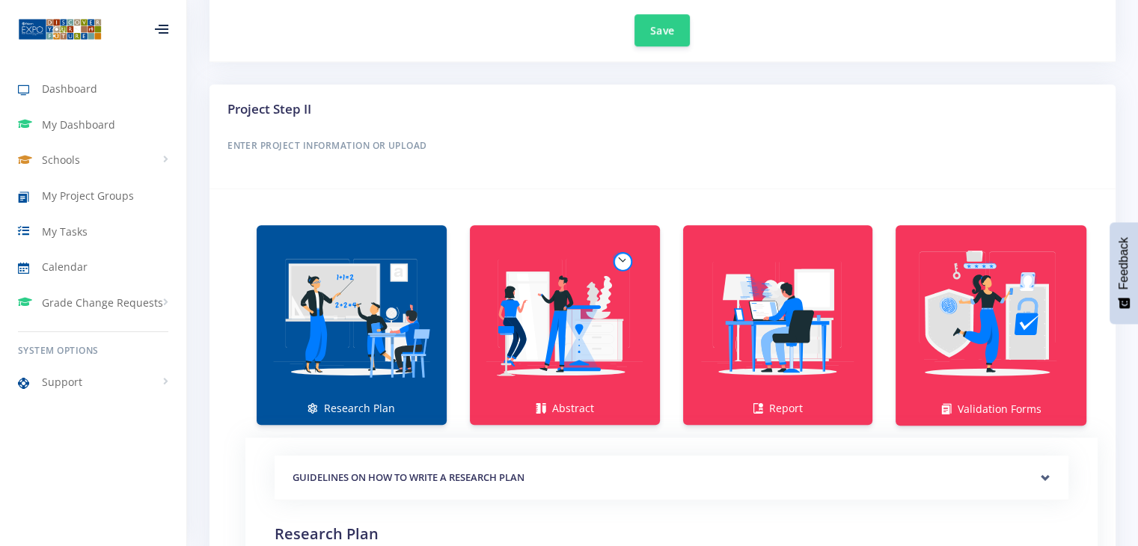
click at [346, 353] on img at bounding box center [352, 317] width 166 height 166
click at [351, 400] on link "Research Plan" at bounding box center [352, 325] width 190 height 200
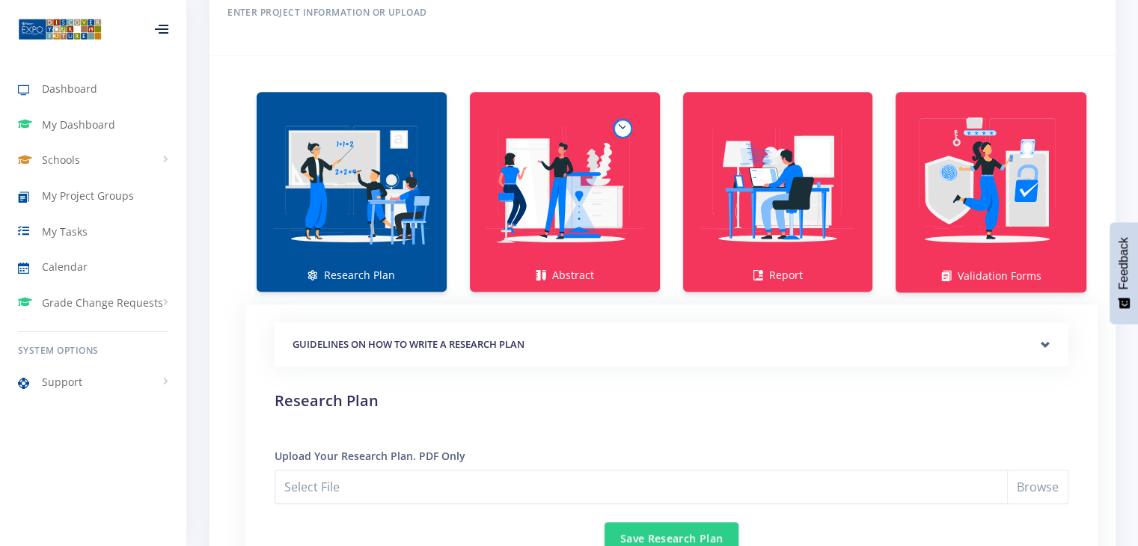
scroll to position [1031, 0]
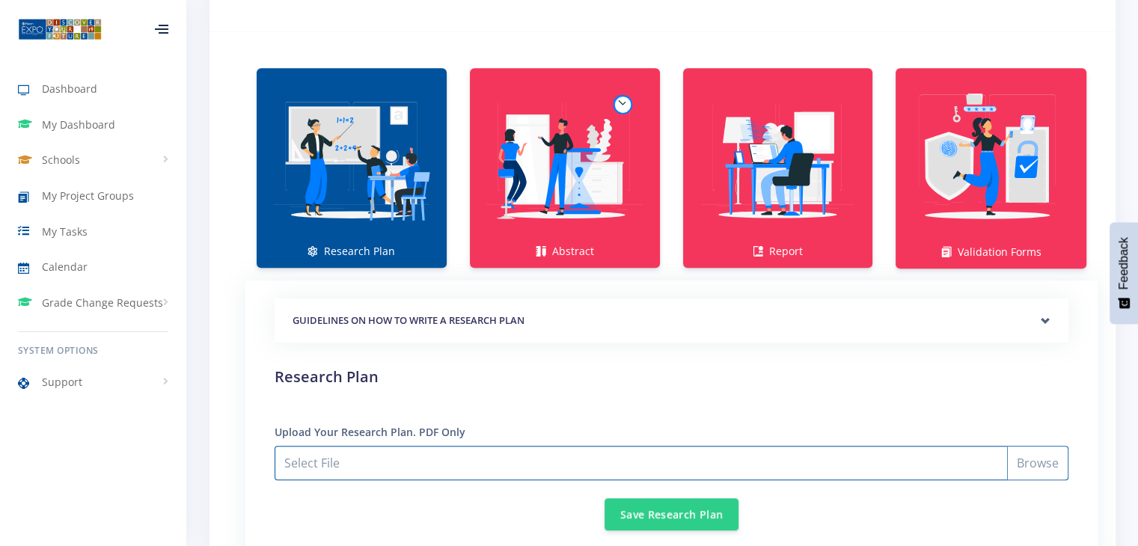
click at [375, 462] on input "Select File" at bounding box center [672, 463] width 794 height 34
click at [672, 466] on input "Select File" at bounding box center [672, 463] width 794 height 34
type input "C:\fakepath\Research Plan.pdf"
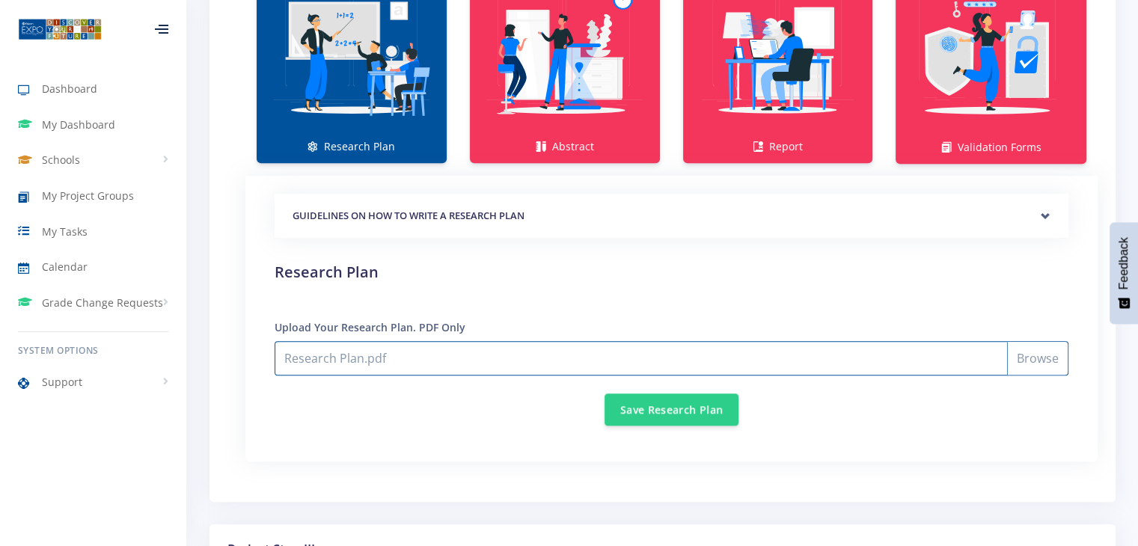
scroll to position [1141, 0]
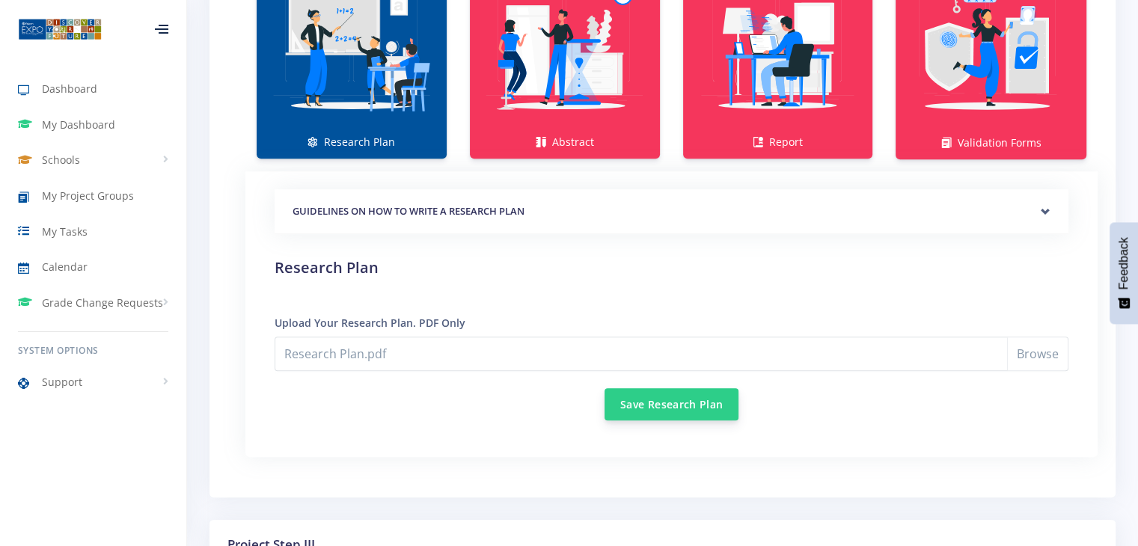
click at [641, 406] on button "Save Research Plan" at bounding box center [672, 404] width 134 height 32
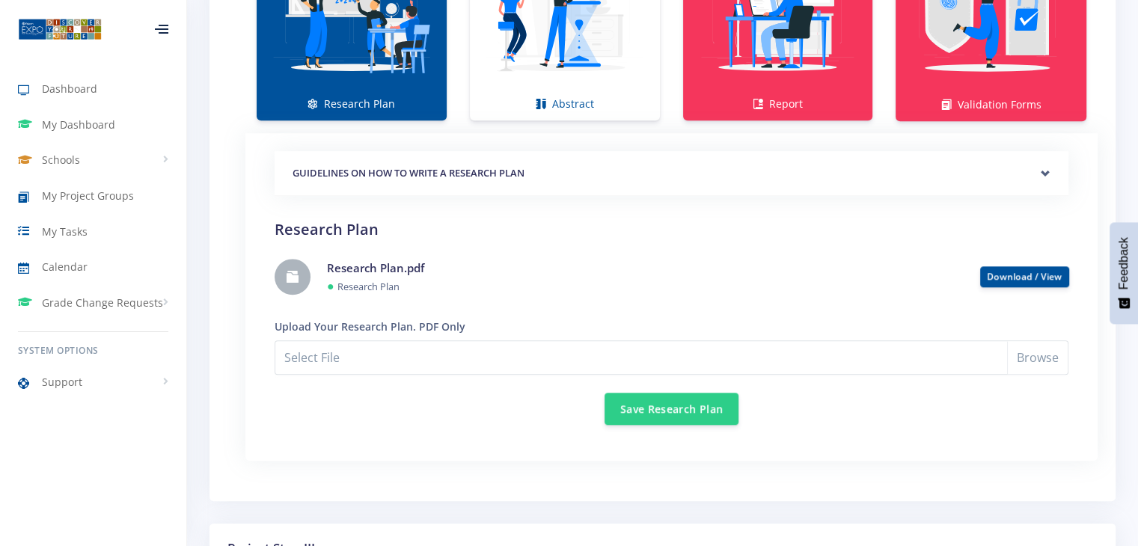
scroll to position [1186, 0]
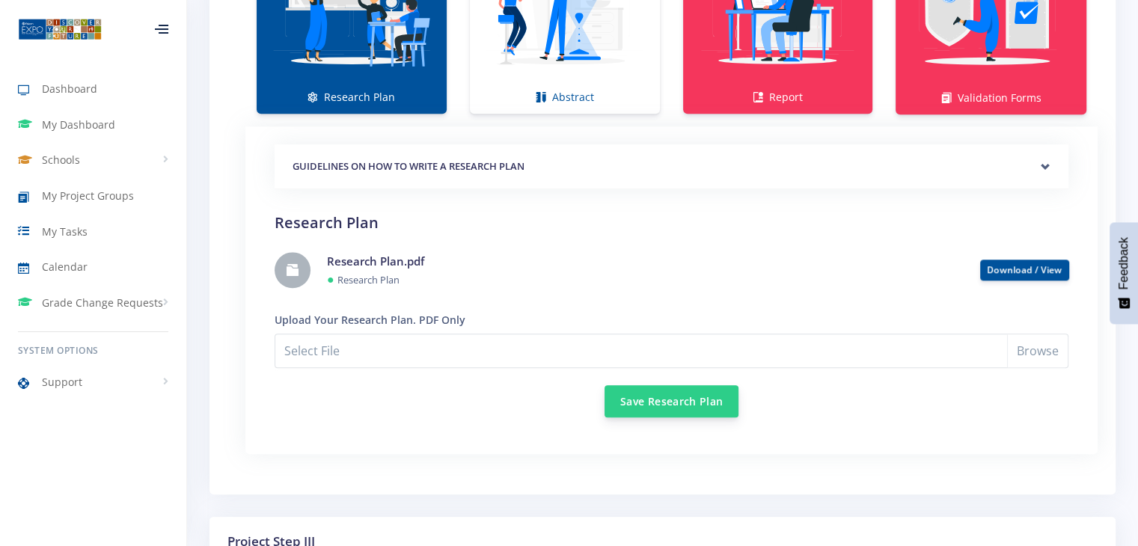
click at [626, 393] on button "Save Research Plan" at bounding box center [672, 401] width 134 height 32
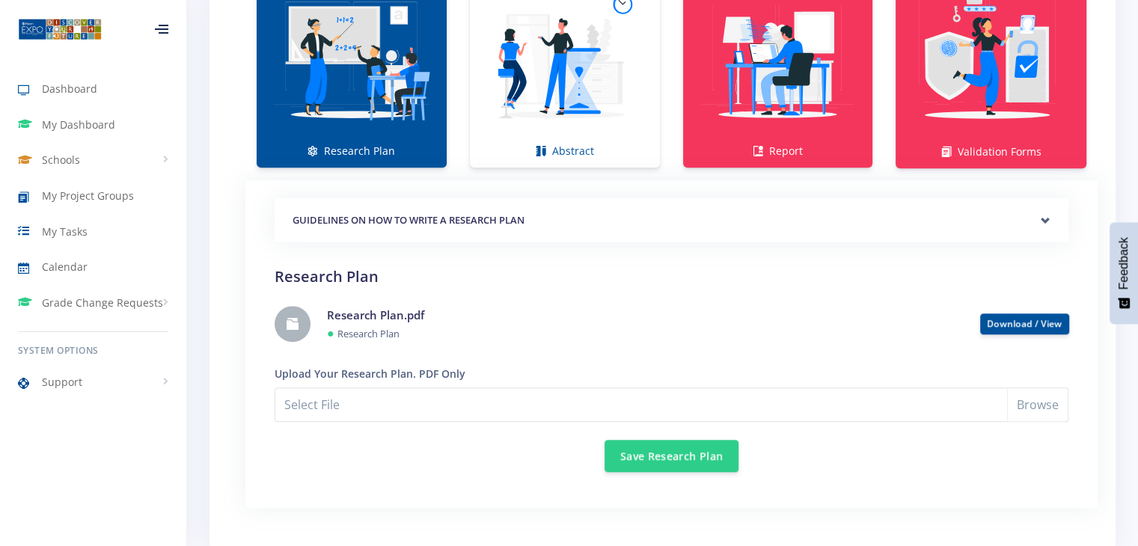
scroll to position [1126, 0]
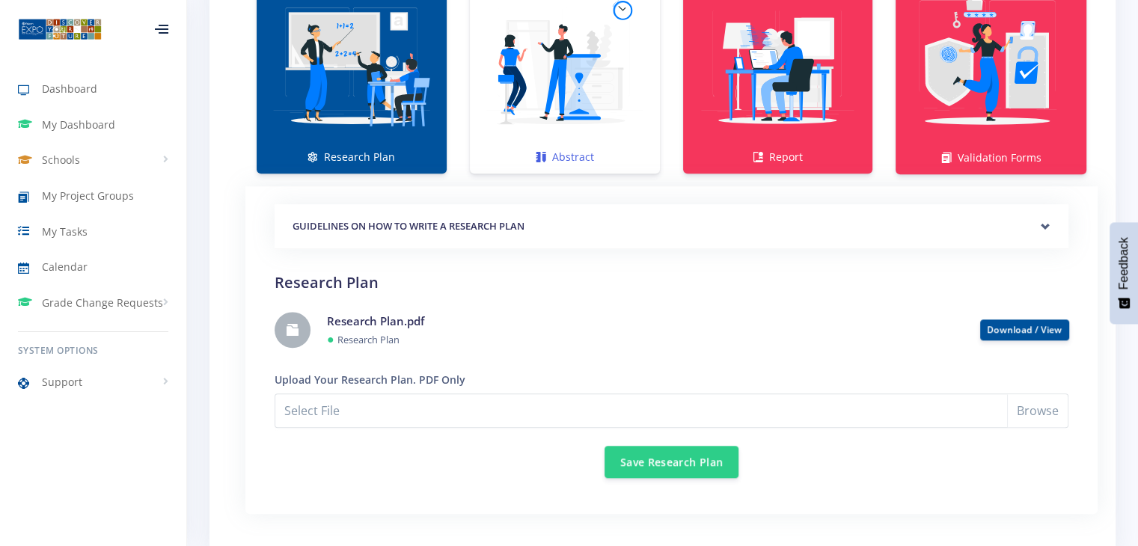
click at [566, 61] on img at bounding box center [565, 66] width 166 height 166
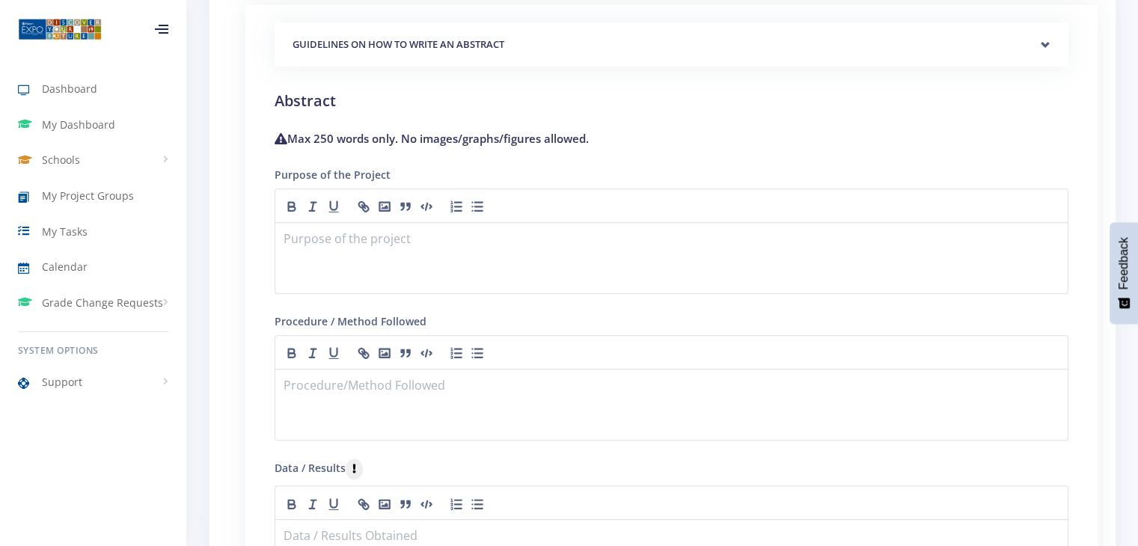
scroll to position [1296, 0]
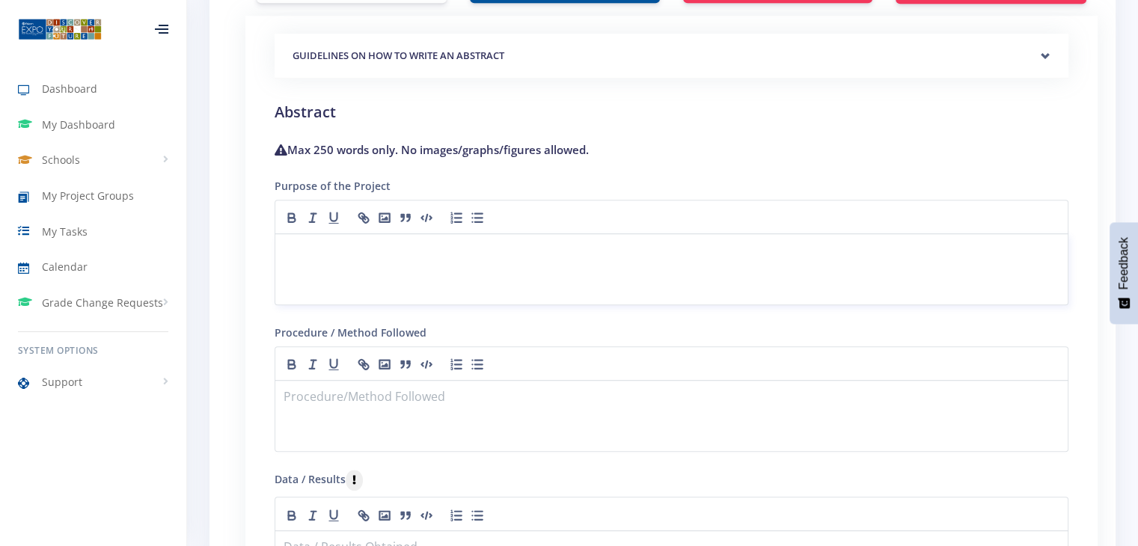
click at [430, 243] on p at bounding box center [671, 252] width 775 height 20
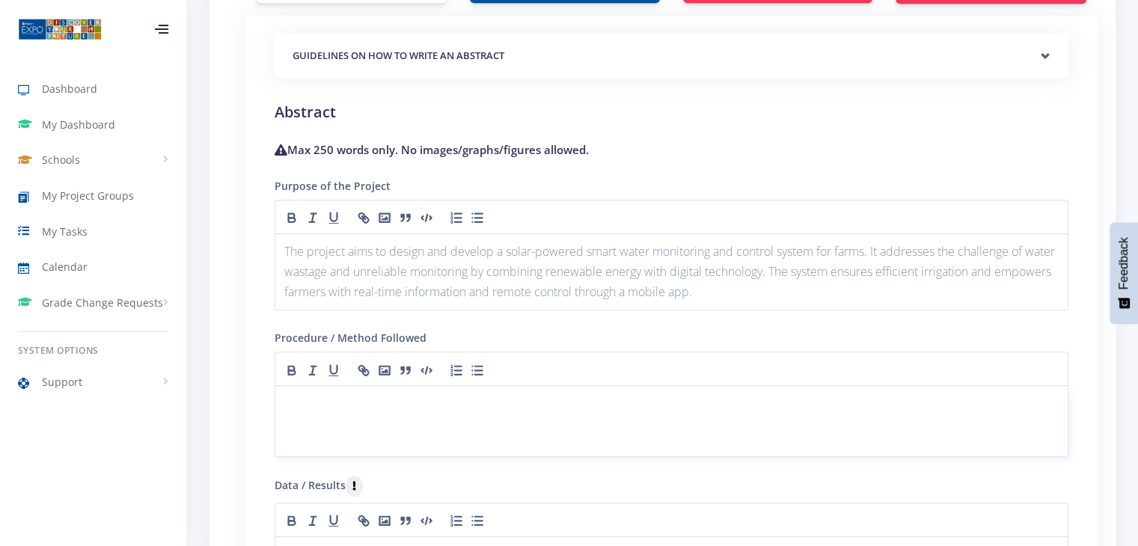
click at [479, 385] on div at bounding box center [672, 421] width 794 height 72
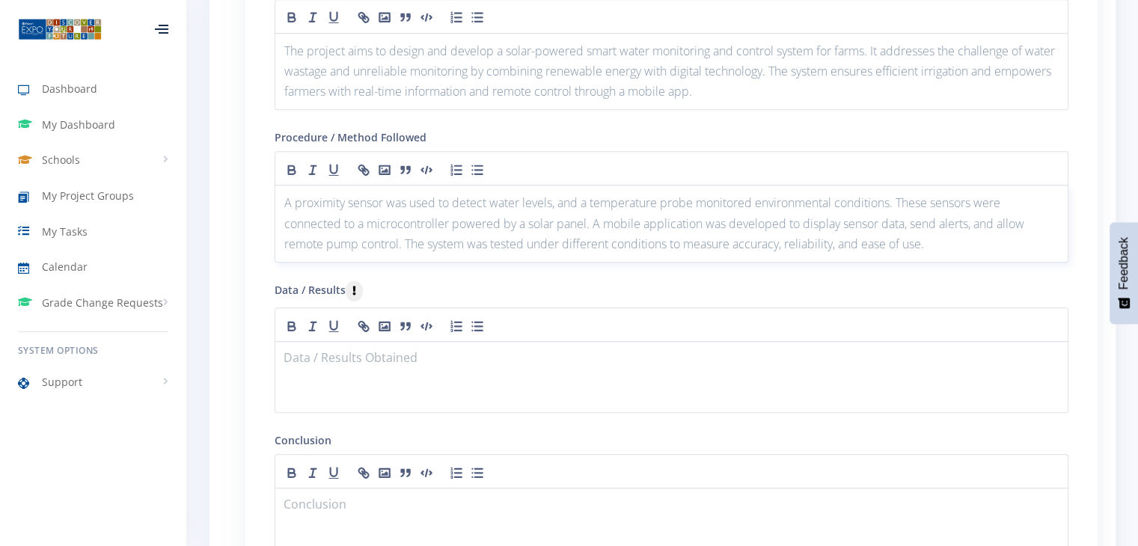
scroll to position [1497, 0]
click at [436, 350] on p at bounding box center [671, 360] width 775 height 20
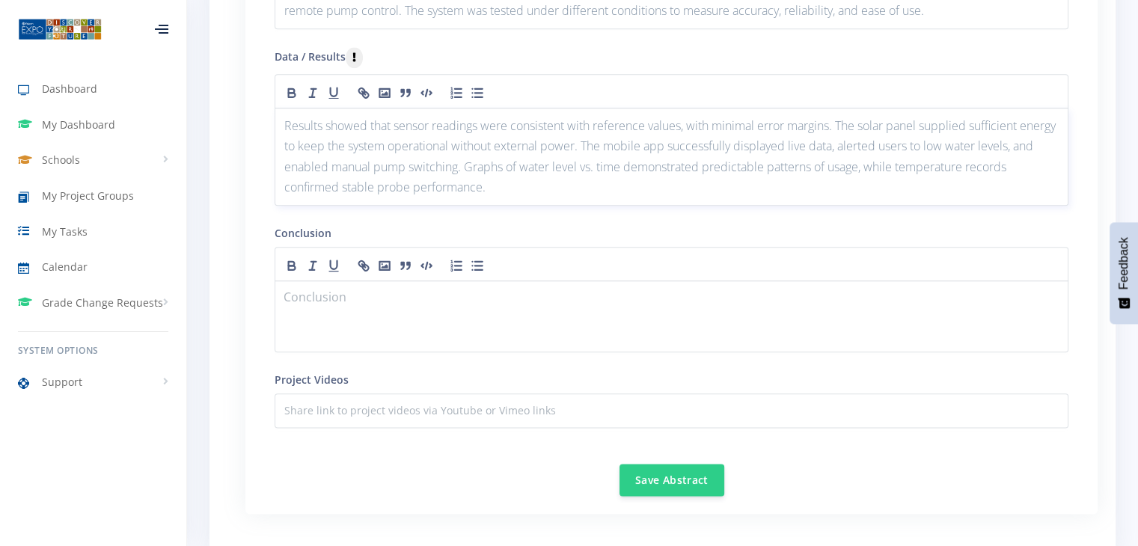
scroll to position [1742, 0]
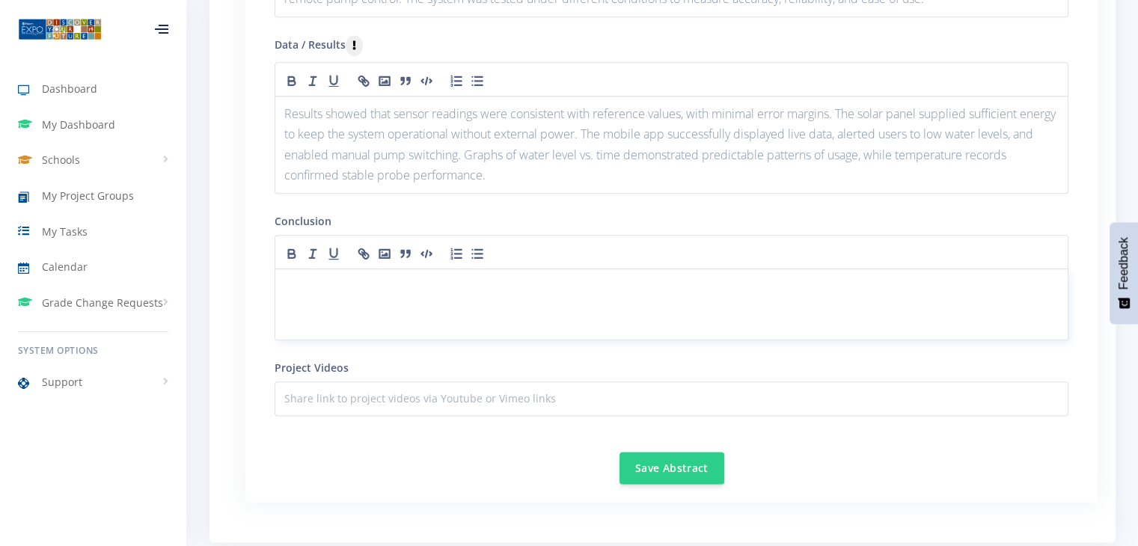
click at [500, 292] on div at bounding box center [672, 305] width 794 height 72
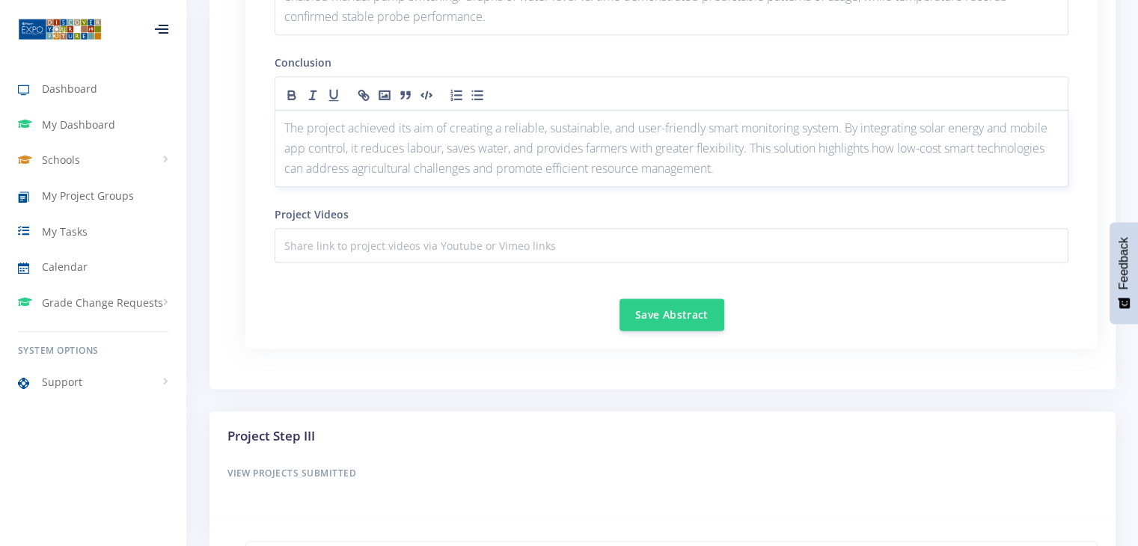
scroll to position [1895, 0]
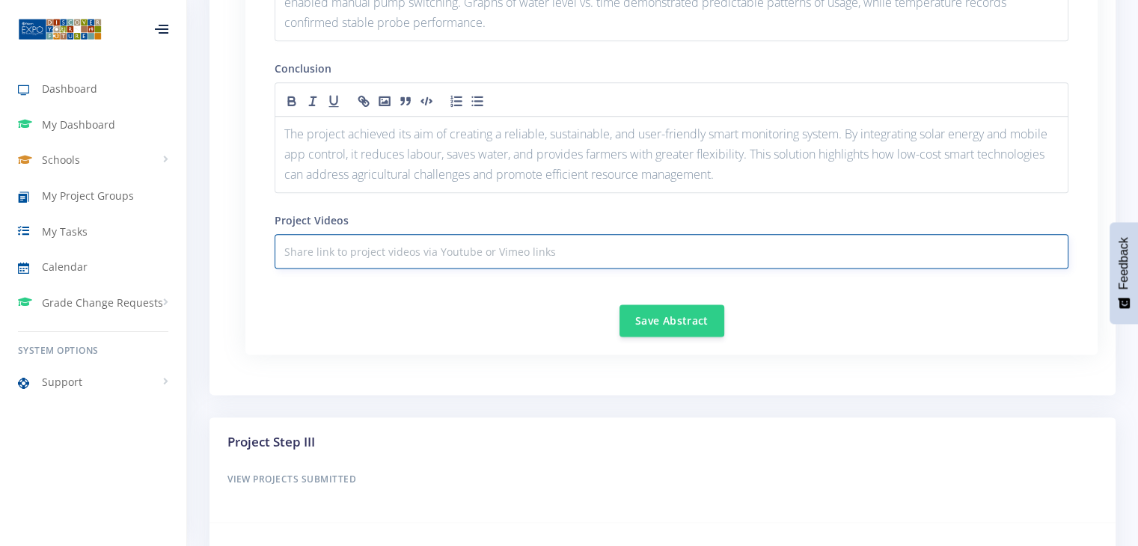
click at [475, 249] on input "text" at bounding box center [672, 251] width 794 height 34
paste input "[URL][DOMAIN_NAME]"
type input "[URL][DOMAIN_NAME]"
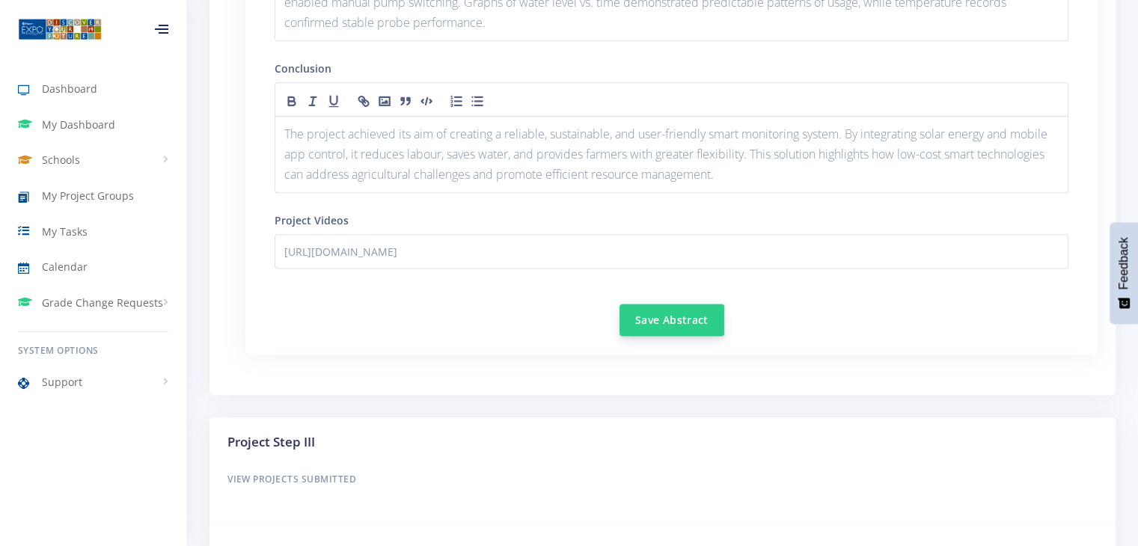
click at [632, 316] on button "Save Abstract" at bounding box center [672, 320] width 105 height 32
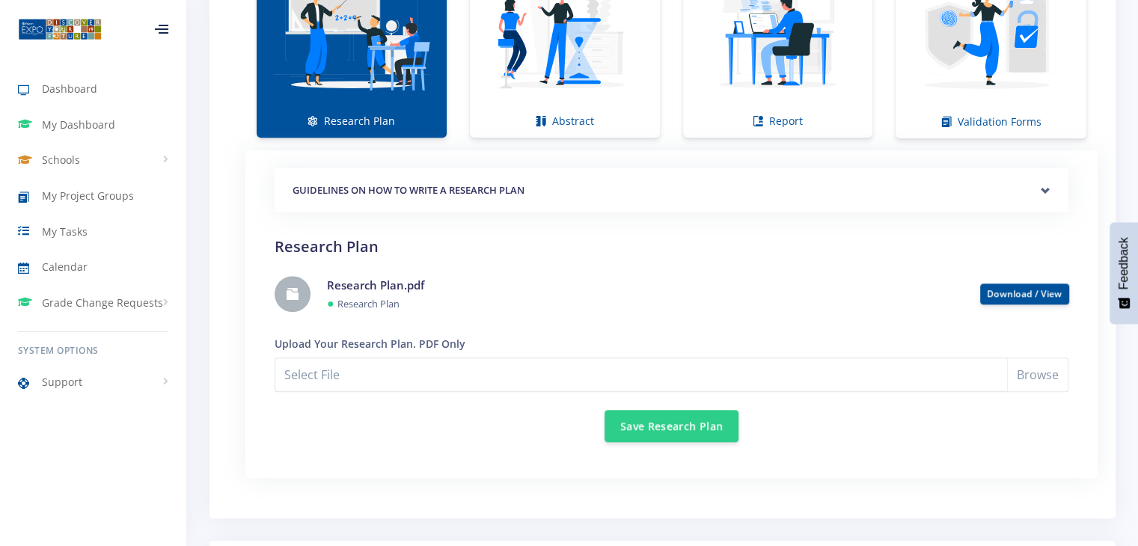
scroll to position [1162, 0]
click at [777, 100] on img at bounding box center [778, 30] width 166 height 166
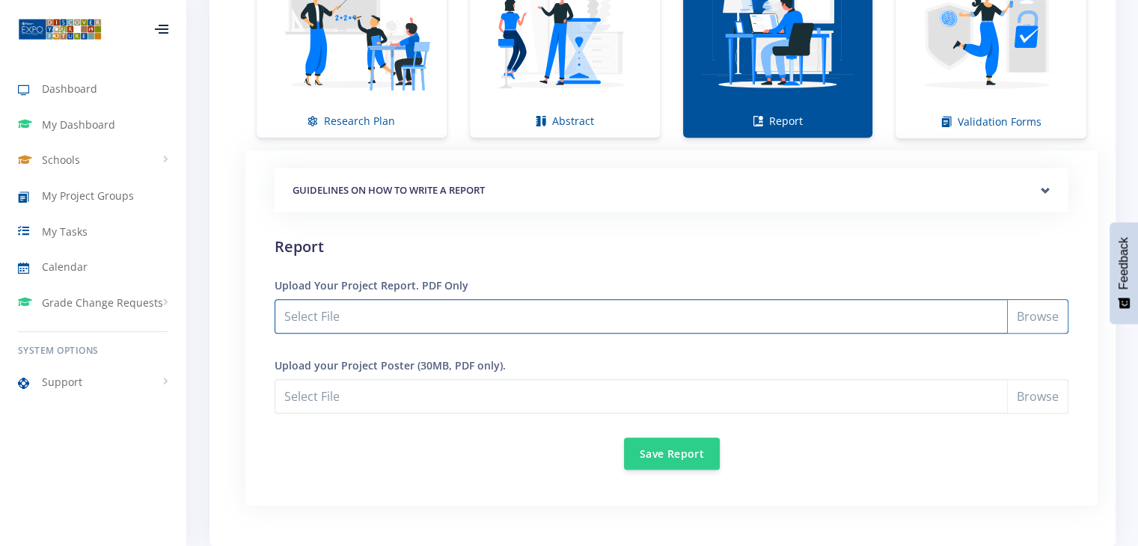
click at [524, 312] on input "Select File" at bounding box center [672, 316] width 794 height 34
click at [626, 320] on input "Select File" at bounding box center [672, 316] width 794 height 34
type input "C:\fakepath\Report.pdf"
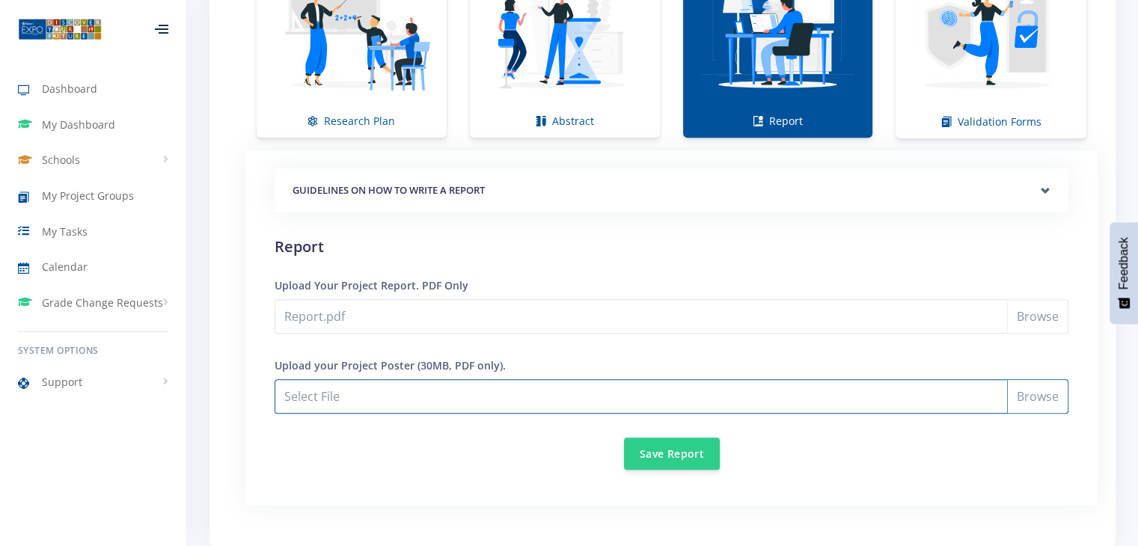
click at [426, 390] on input "Report.pdf" at bounding box center [672, 396] width 794 height 34
type input "C:\fakepath\Problem Statement & Aim.pdf"
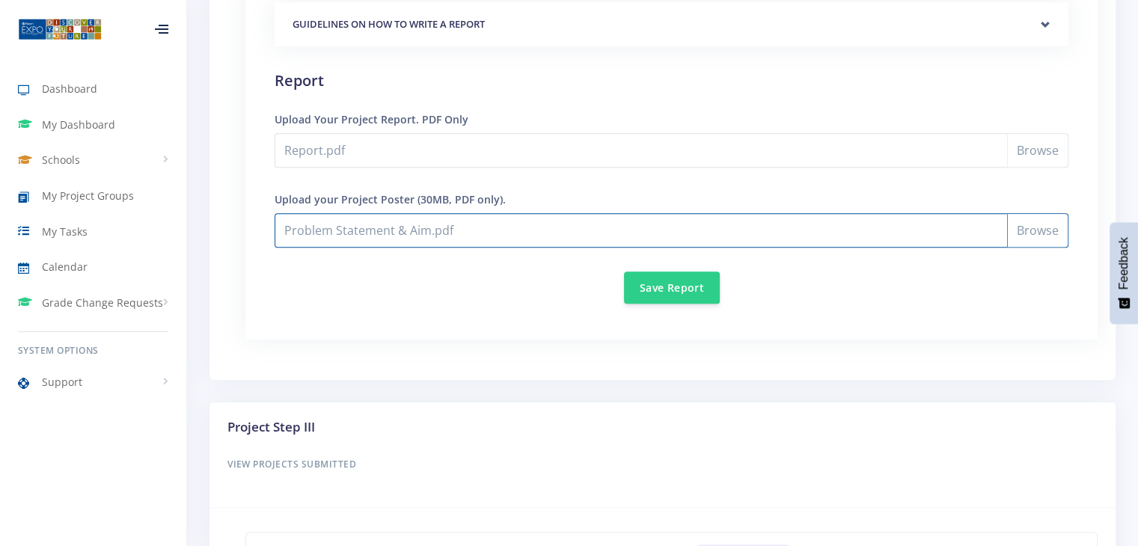
scroll to position [1329, 0]
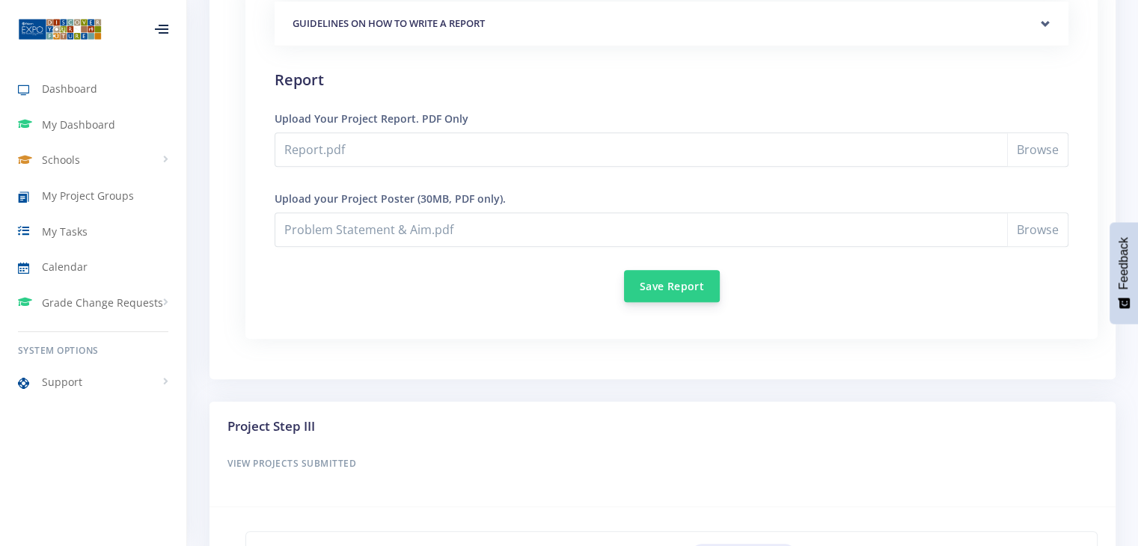
click at [658, 285] on button "Save Report" at bounding box center [672, 286] width 96 height 32
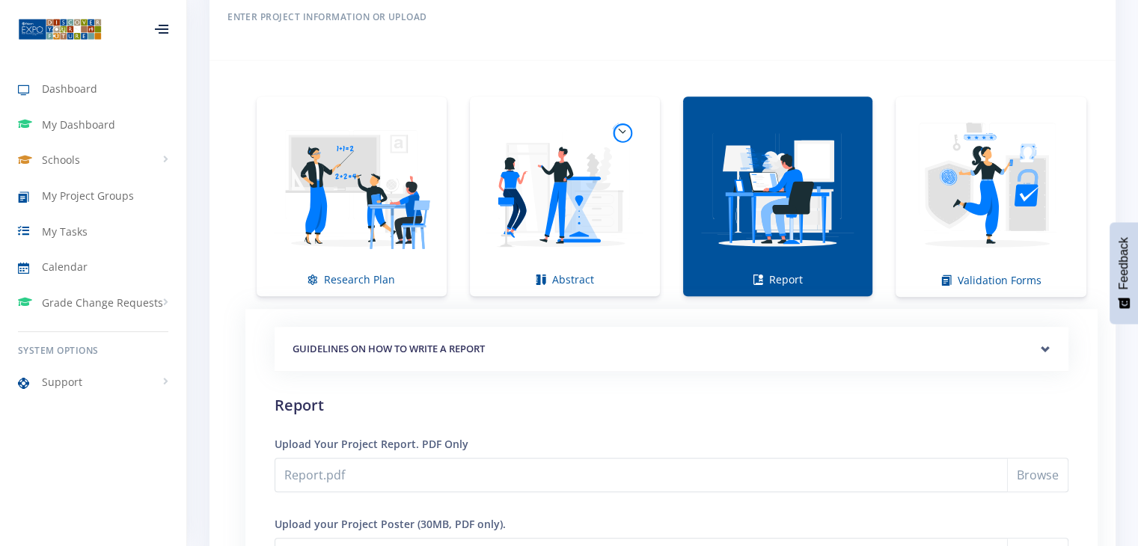
scroll to position [961, 0]
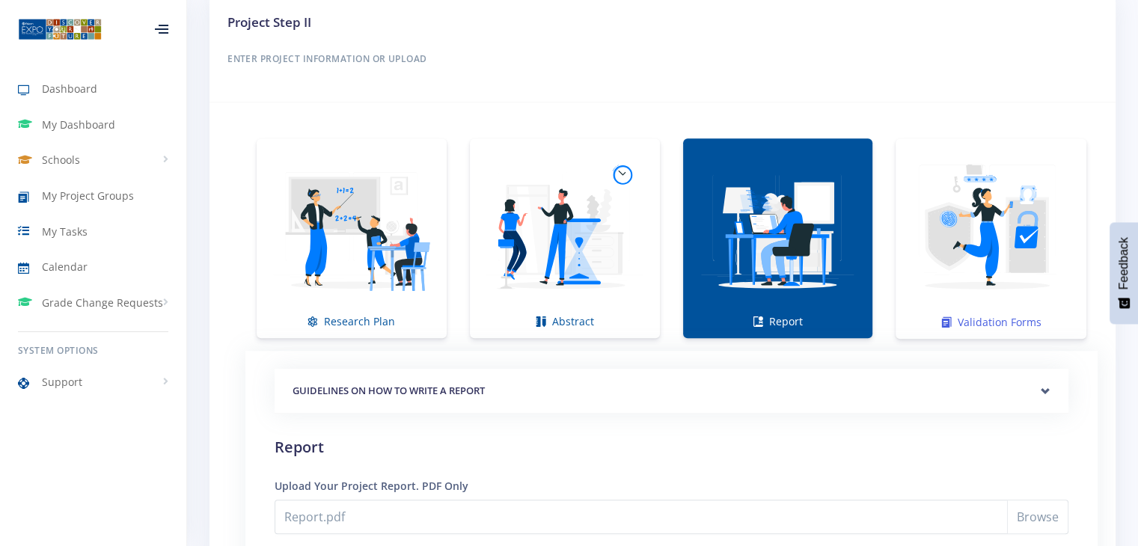
click at [960, 251] on img at bounding box center [991, 230] width 167 height 167
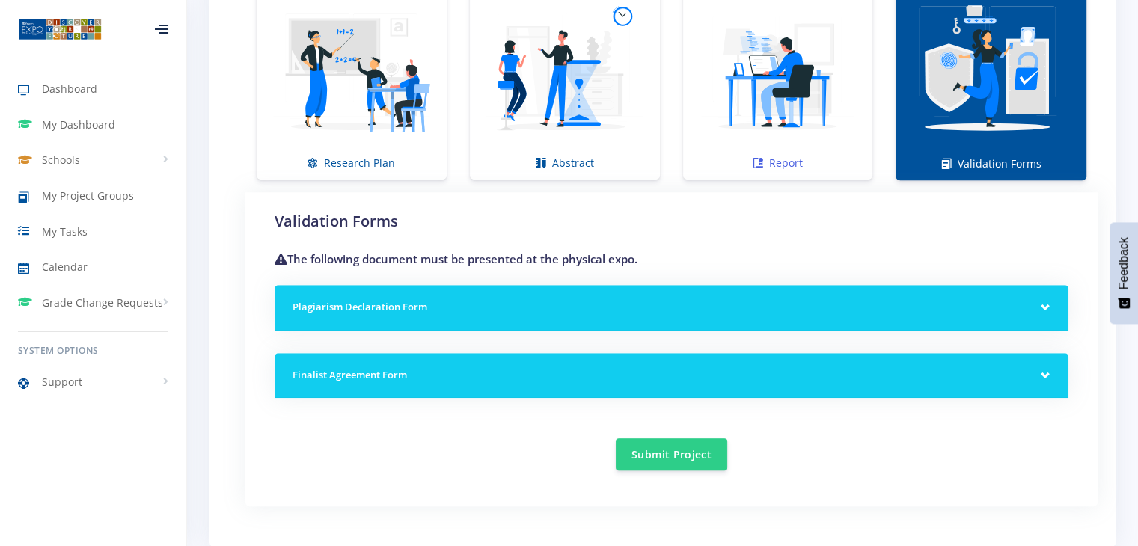
scroll to position [1120, 0]
click at [772, 302] on h5 "Plagiarism Declaration Form" at bounding box center [672, 307] width 758 height 15
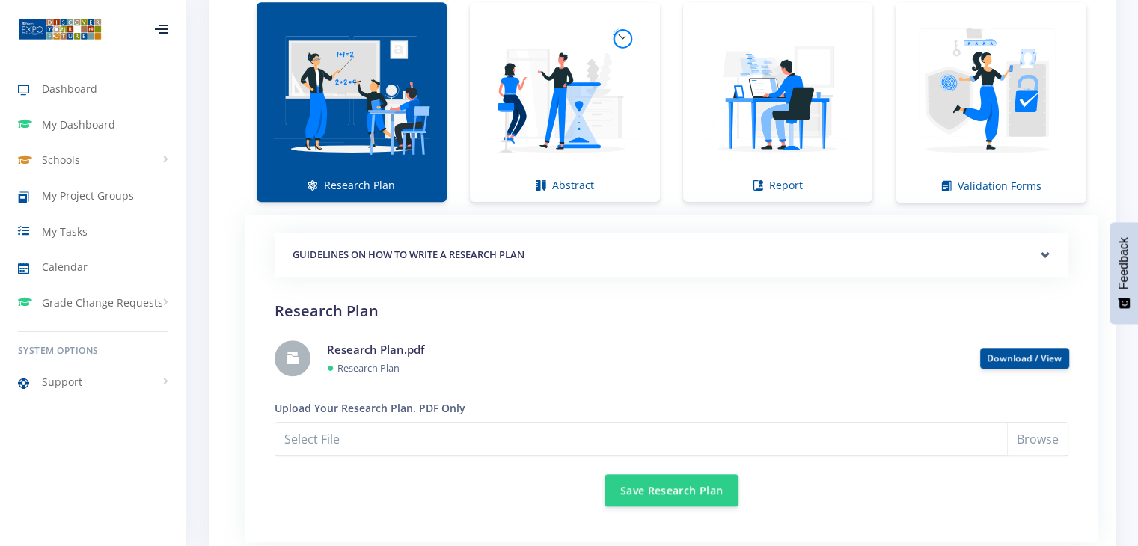
scroll to position [1093, 0]
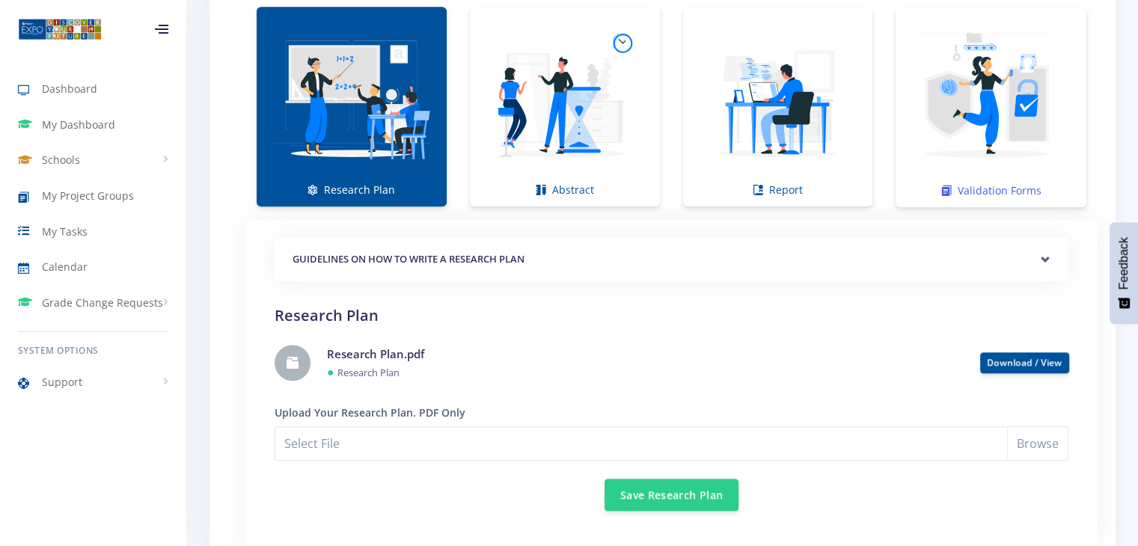
click at [952, 136] on img at bounding box center [991, 99] width 167 height 167
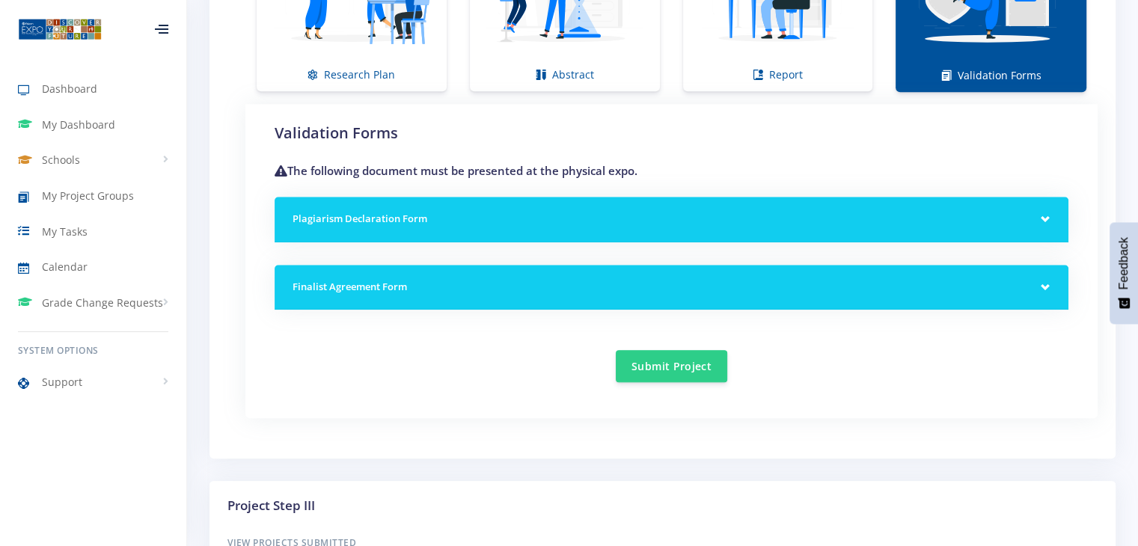
scroll to position [1213, 0]
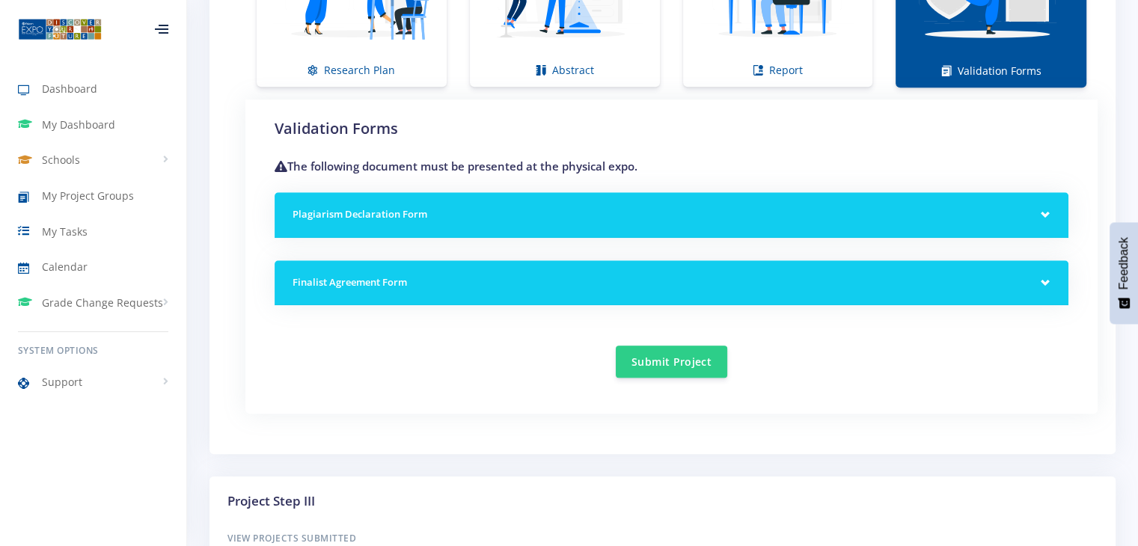
click at [1044, 210] on div "Plagiarism Declaration Form" at bounding box center [672, 215] width 794 height 46
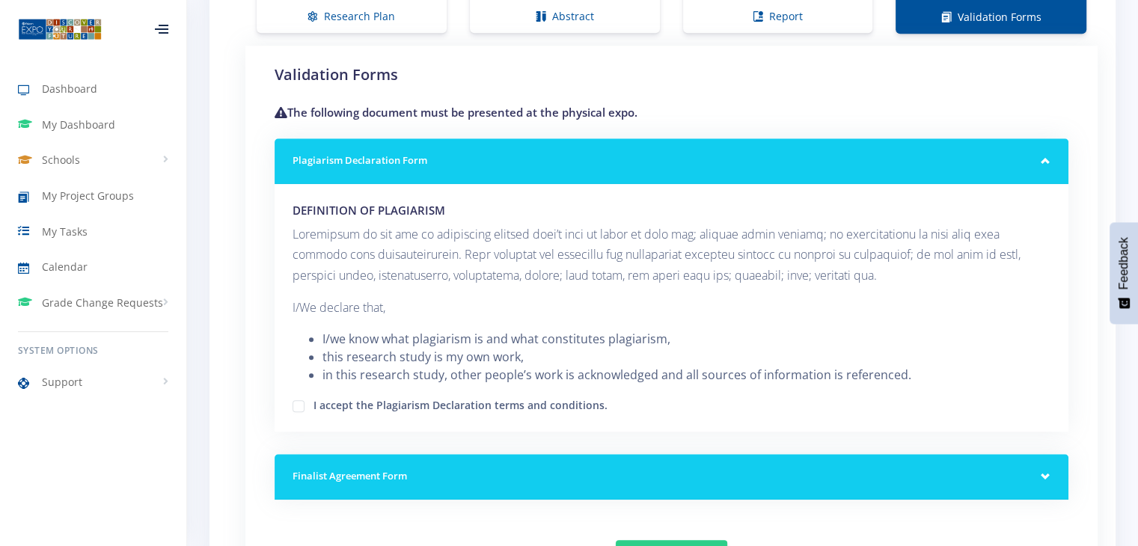
scroll to position [1268, 0]
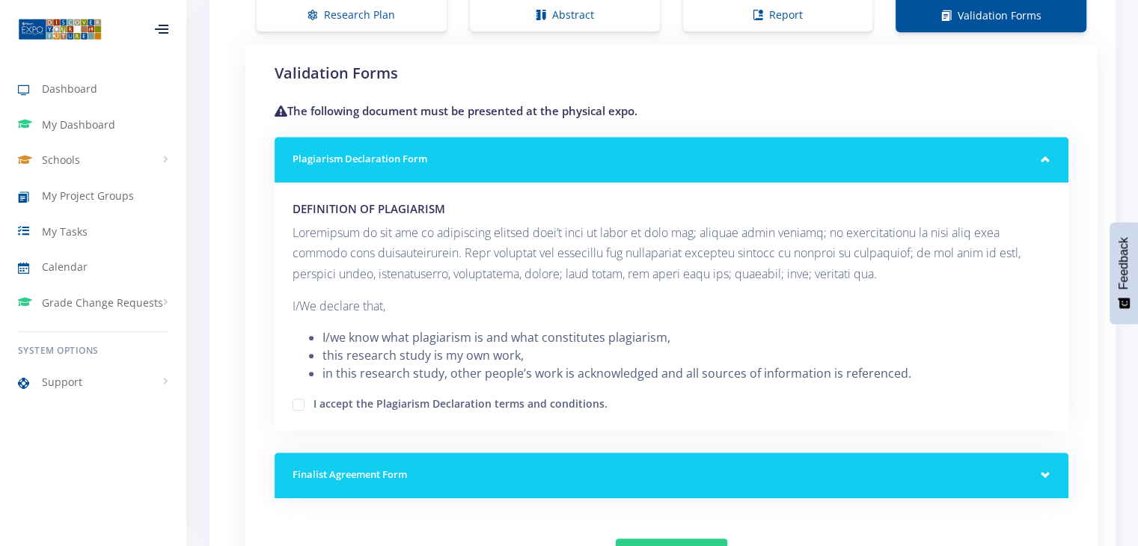
click at [306, 400] on div "I accept the Plagiarism Declaration terms and conditions." at bounding box center [672, 403] width 758 height 18
click at [314, 399] on label "I accept the Plagiarism Declaration terms and conditions." at bounding box center [461, 402] width 294 height 12
click at [314, 399] on input "I accept the Plagiarism Declaration terms and conditions." at bounding box center [319, 399] width 10 height 10
checkbox input "true"
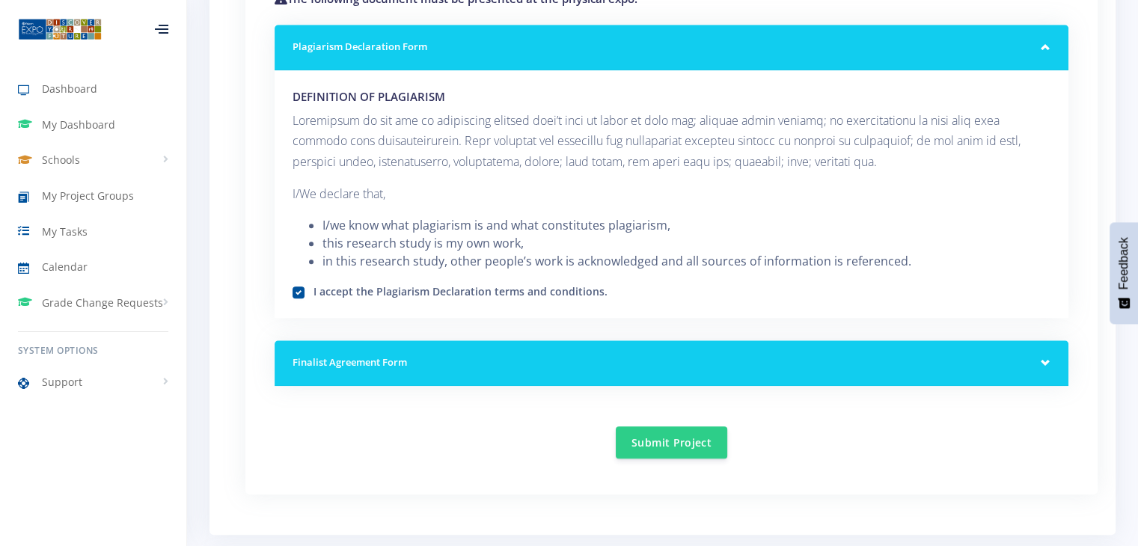
scroll to position [1415, 0]
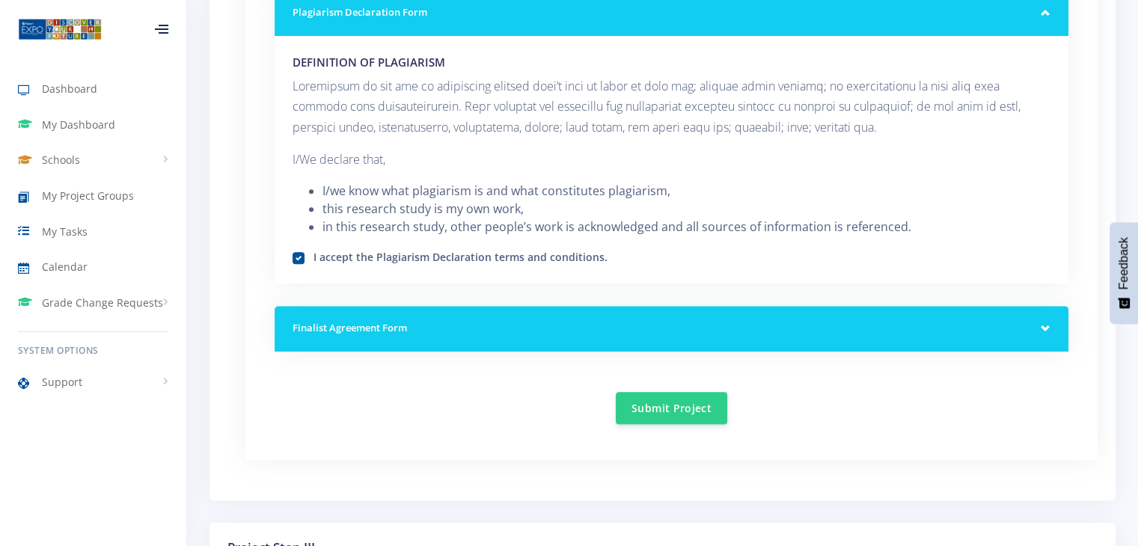
click at [1053, 315] on div "Finalist Agreement Form" at bounding box center [672, 329] width 794 height 46
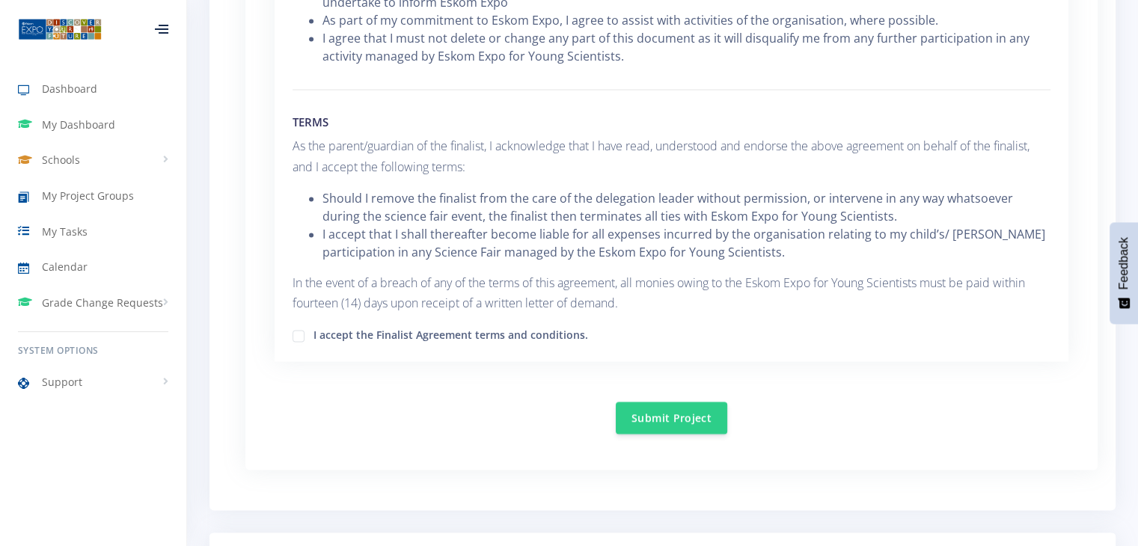
scroll to position [2283, 0]
click at [314, 329] on label "I accept the Finalist Agreement terms and conditions." at bounding box center [451, 332] width 275 height 12
click at [314, 329] on input "I accept the Finalist Agreement terms and conditions." at bounding box center [319, 329] width 10 height 10
checkbox input "true"
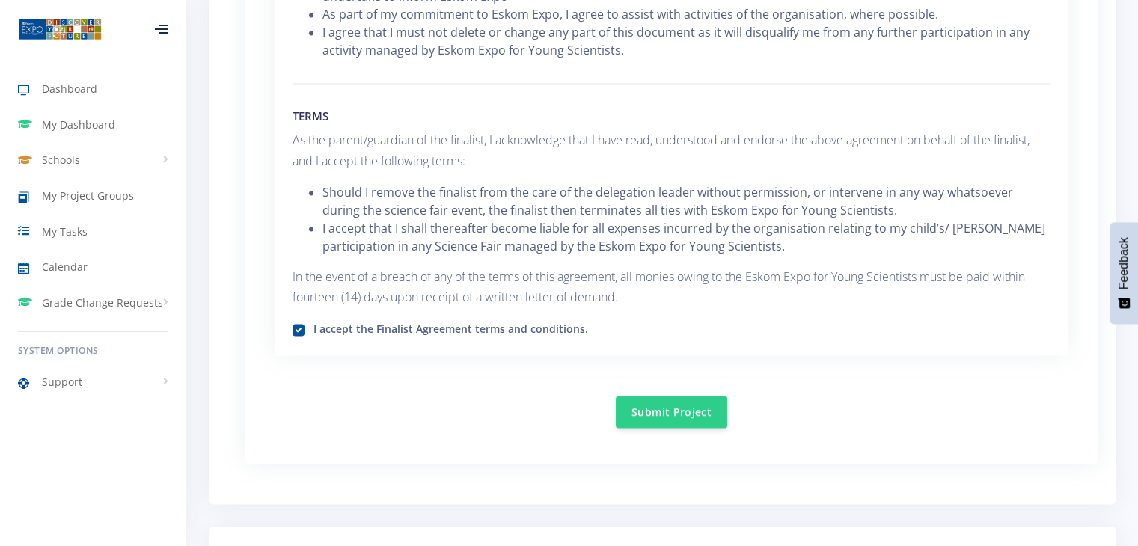
scroll to position [2290, 0]
click at [674, 404] on button "Submit Project" at bounding box center [672, 409] width 112 height 32
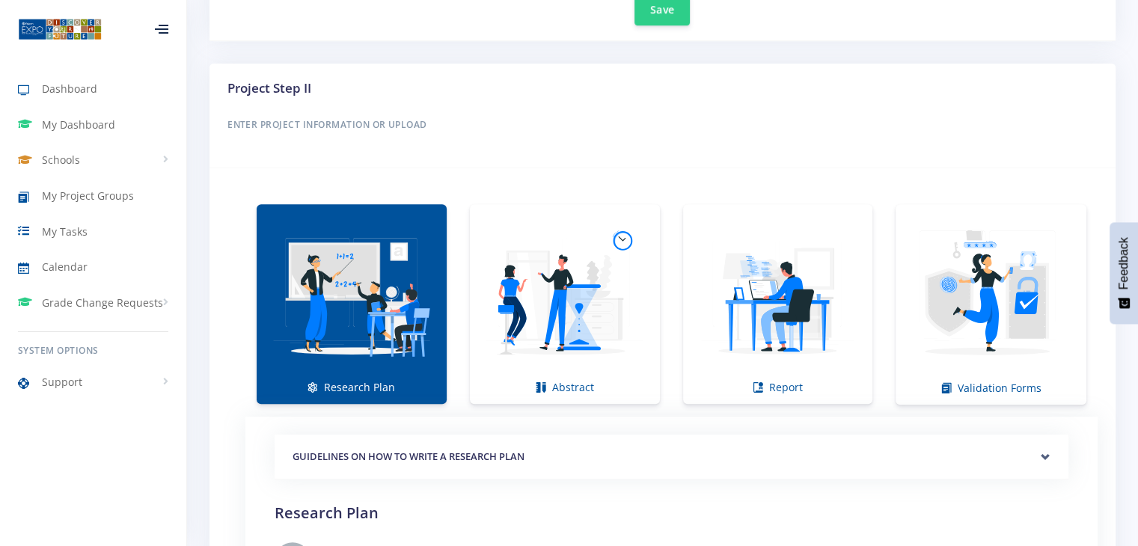
scroll to position [895, 0]
